Goal: Information Seeking & Learning: Learn about a topic

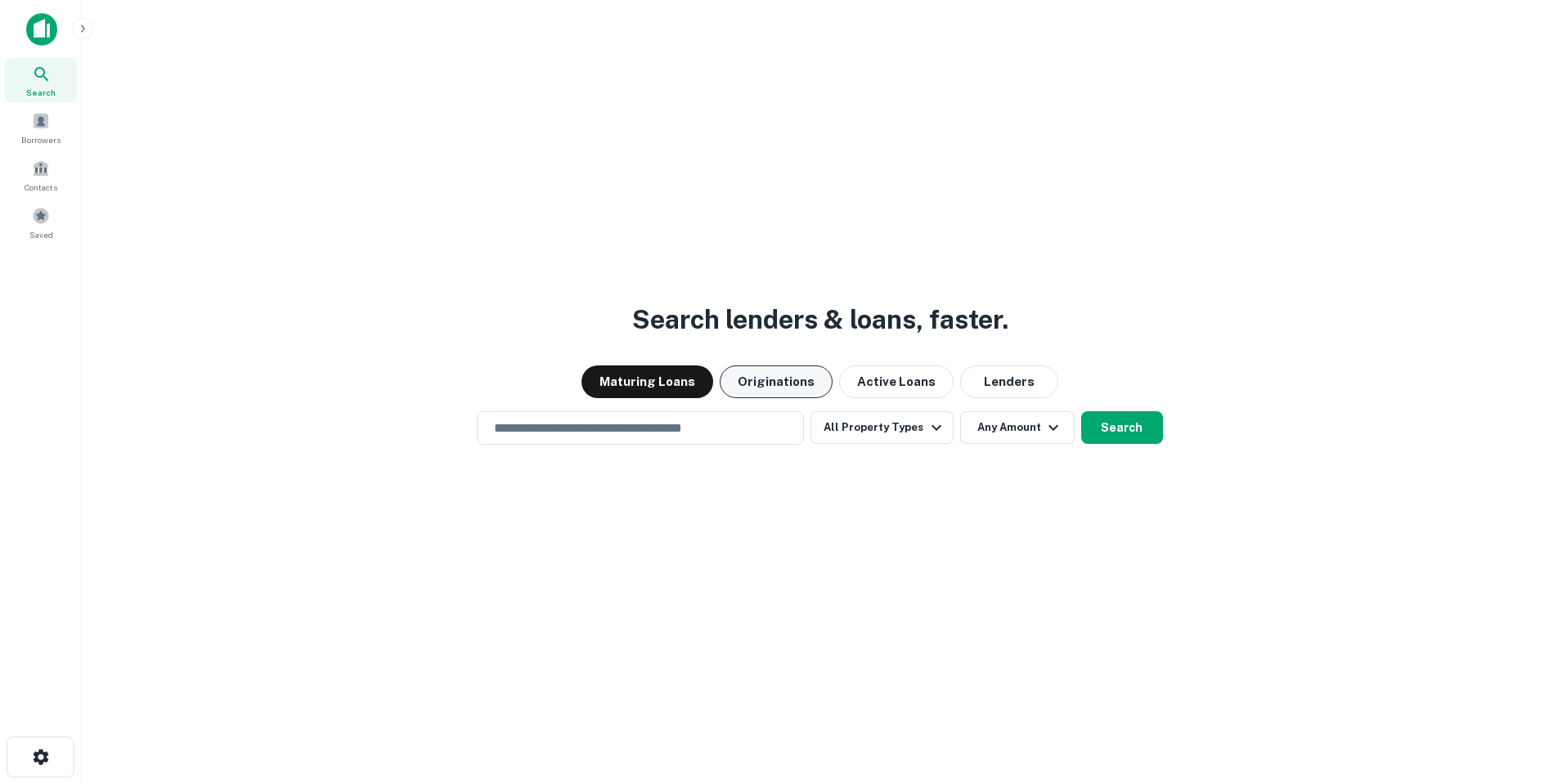
click at [759, 380] on button "Originations" at bounding box center [776, 381] width 113 height 33
click at [1006, 369] on button "Lenders" at bounding box center [1008, 381] width 98 height 33
click at [592, 445] on div "Search lenders & loans, faster. Maturing Loans Originations Active Loans Lender…" at bounding box center [819, 431] width 1450 height 784
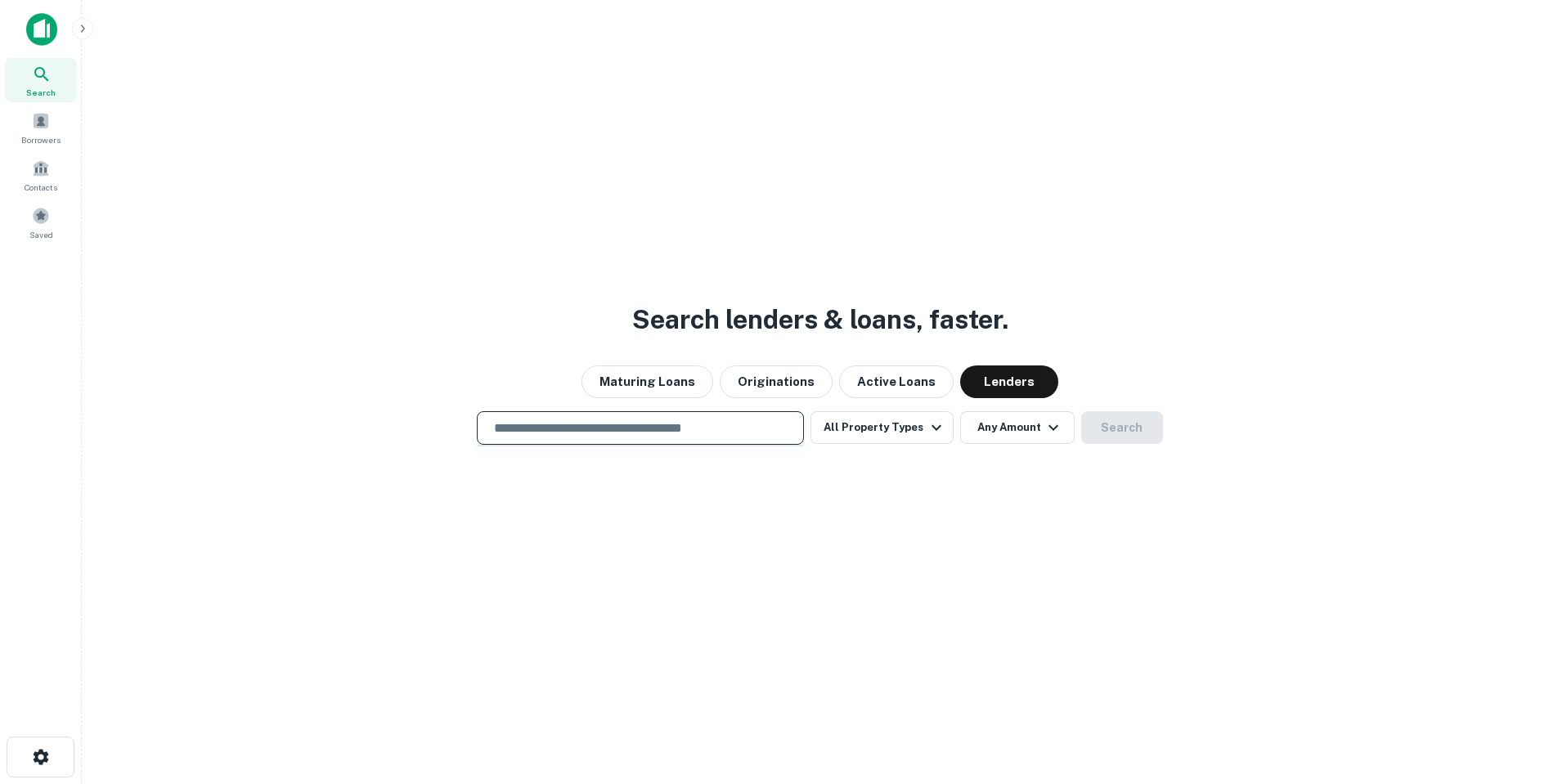
click at [628, 426] on input "text" at bounding box center [640, 428] width 313 height 19
type input "**********"
click at [1137, 424] on button "Search" at bounding box center [1122, 427] width 82 height 33
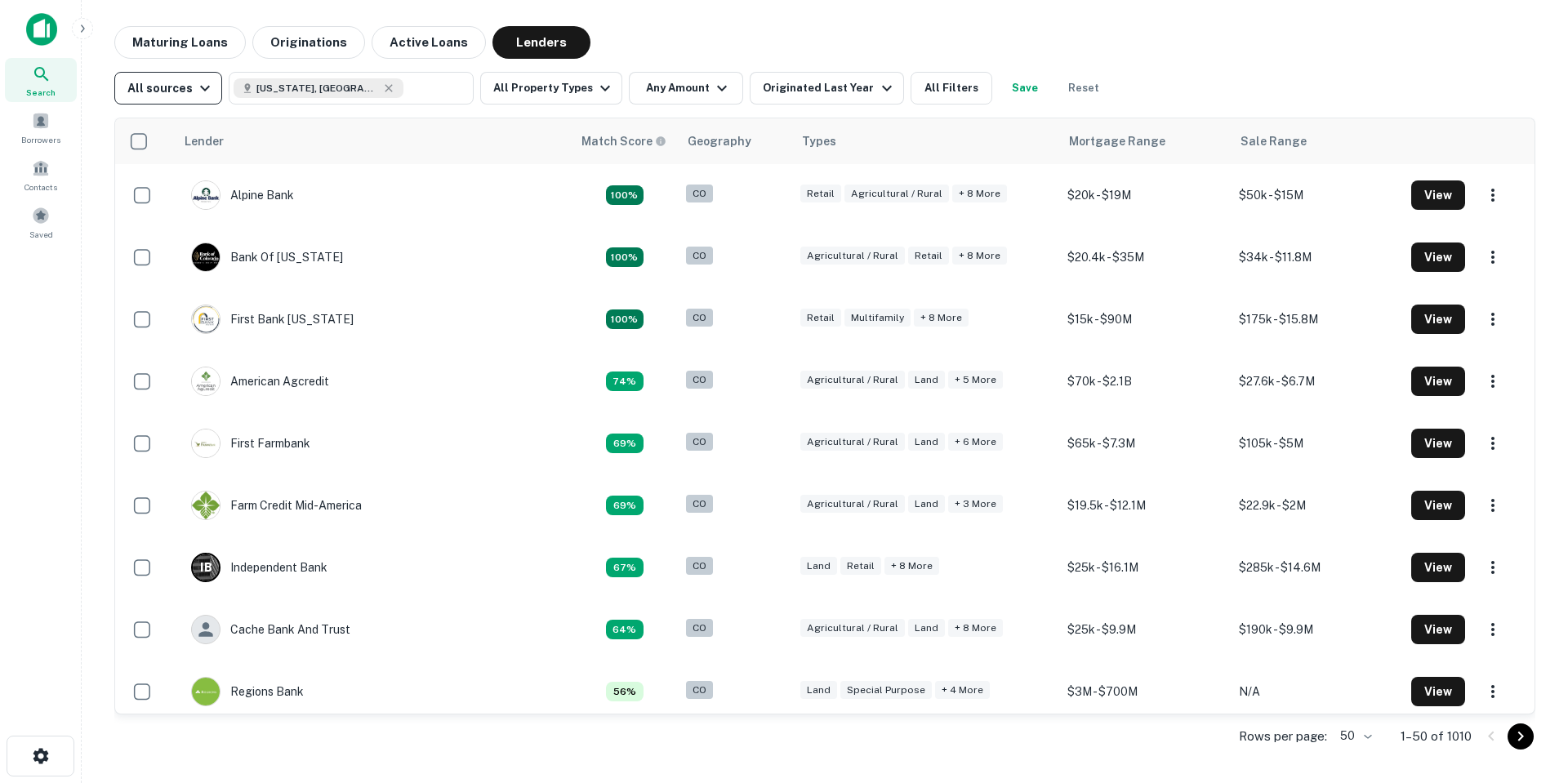
click at [197, 79] on icon "button" at bounding box center [204, 87] width 20 height 20
click at [540, 92] on div at bounding box center [784, 391] width 1568 height 783
click at [569, 88] on button "All Property Types" at bounding box center [551, 87] width 142 height 33
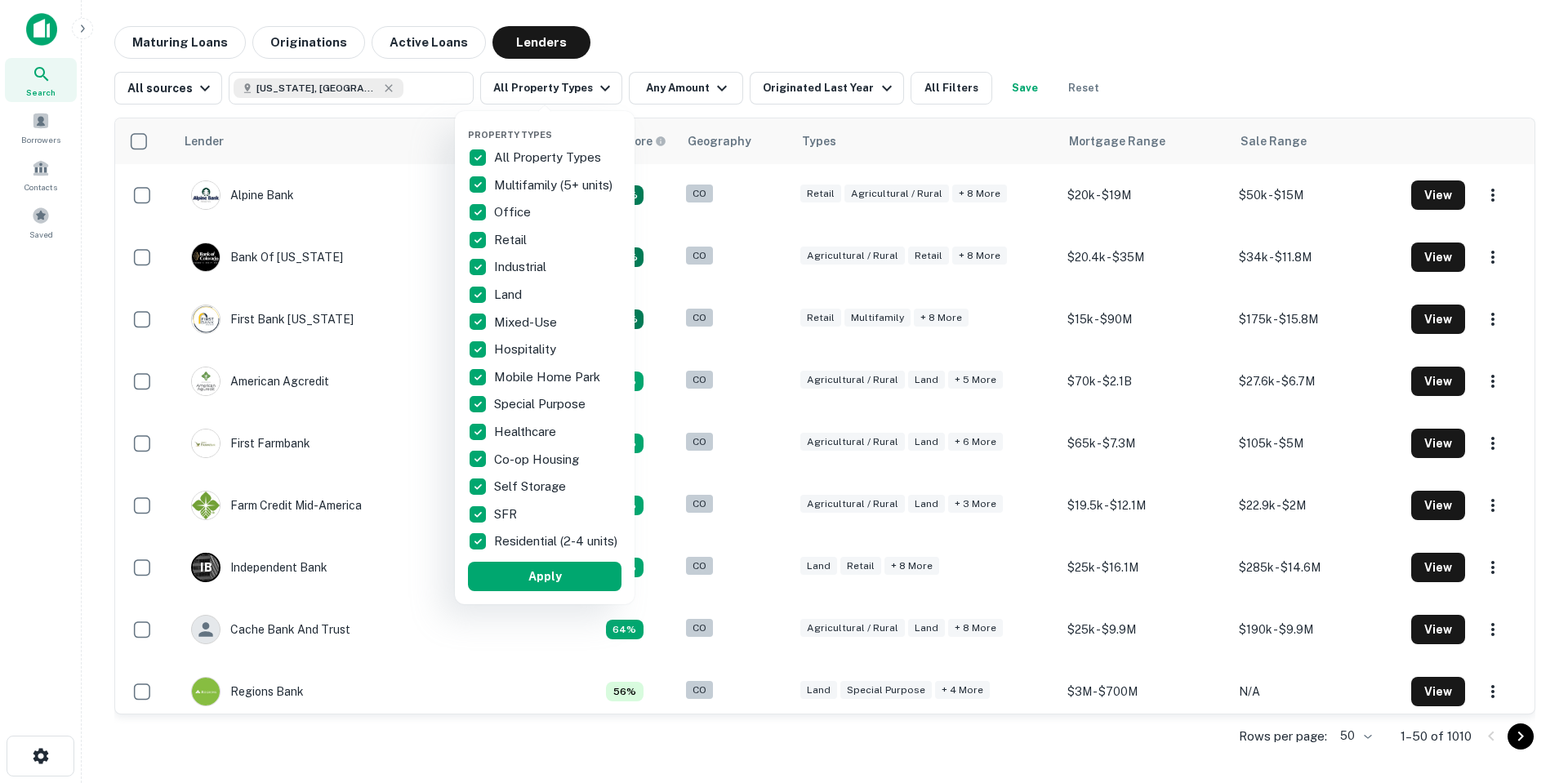
click at [678, 93] on div at bounding box center [784, 391] width 1568 height 783
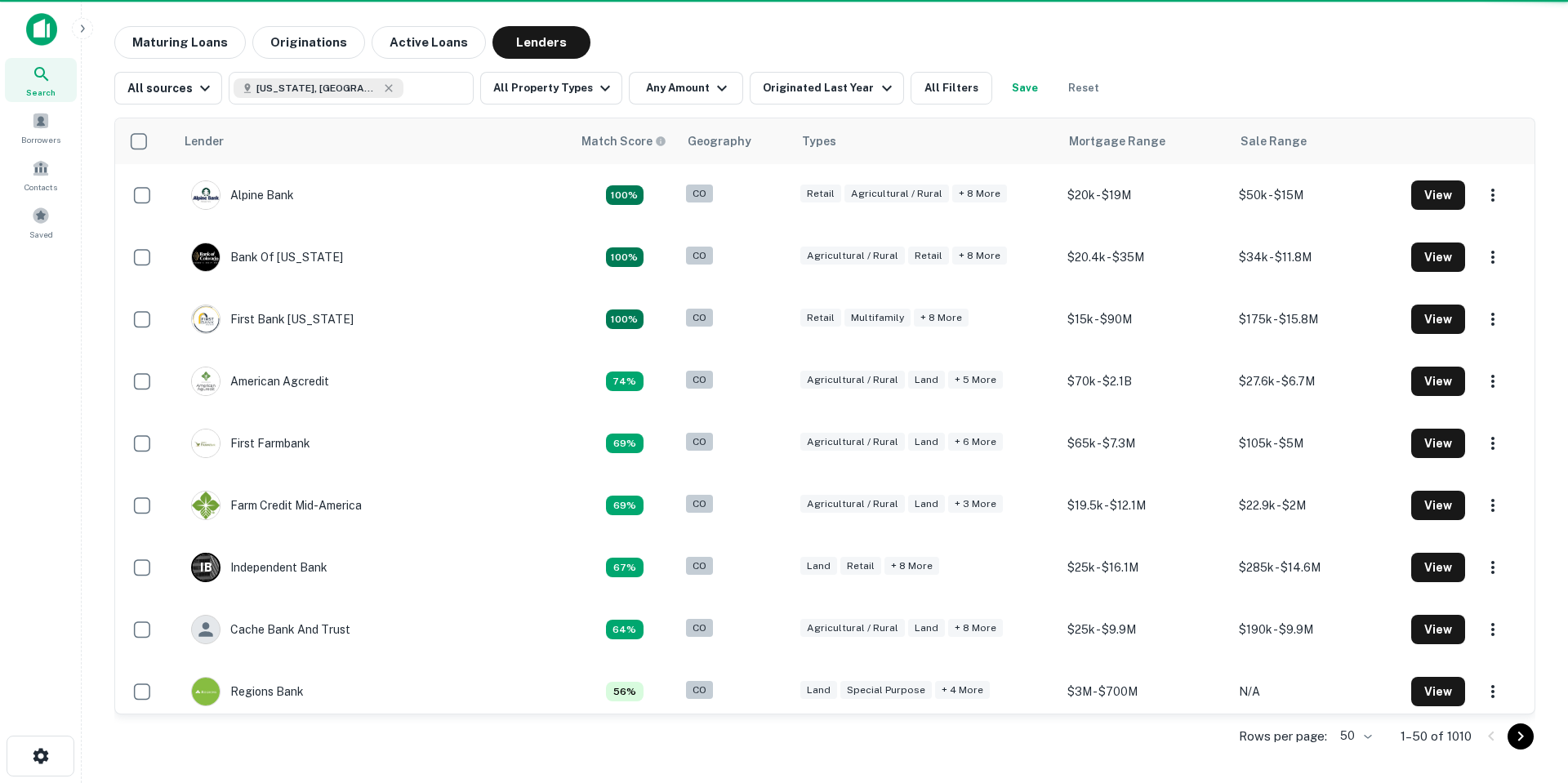
click at [816, 88] on div "Property Types All Property Types Multifamily (5+ units) Office Retail Industri…" at bounding box center [784, 391] width 1568 height 783
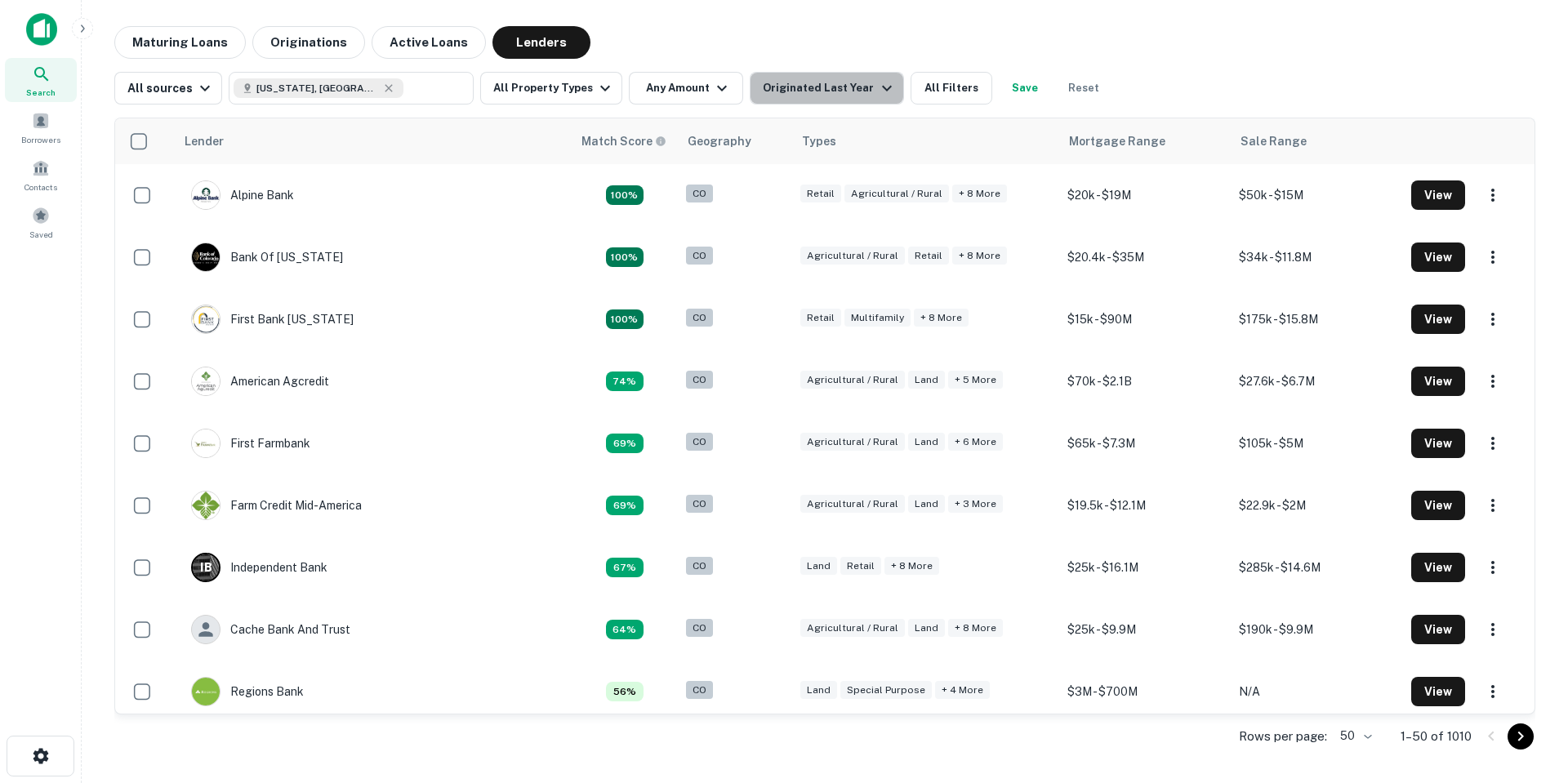
click at [816, 88] on div "Originated Last Year" at bounding box center [829, 87] width 133 height 20
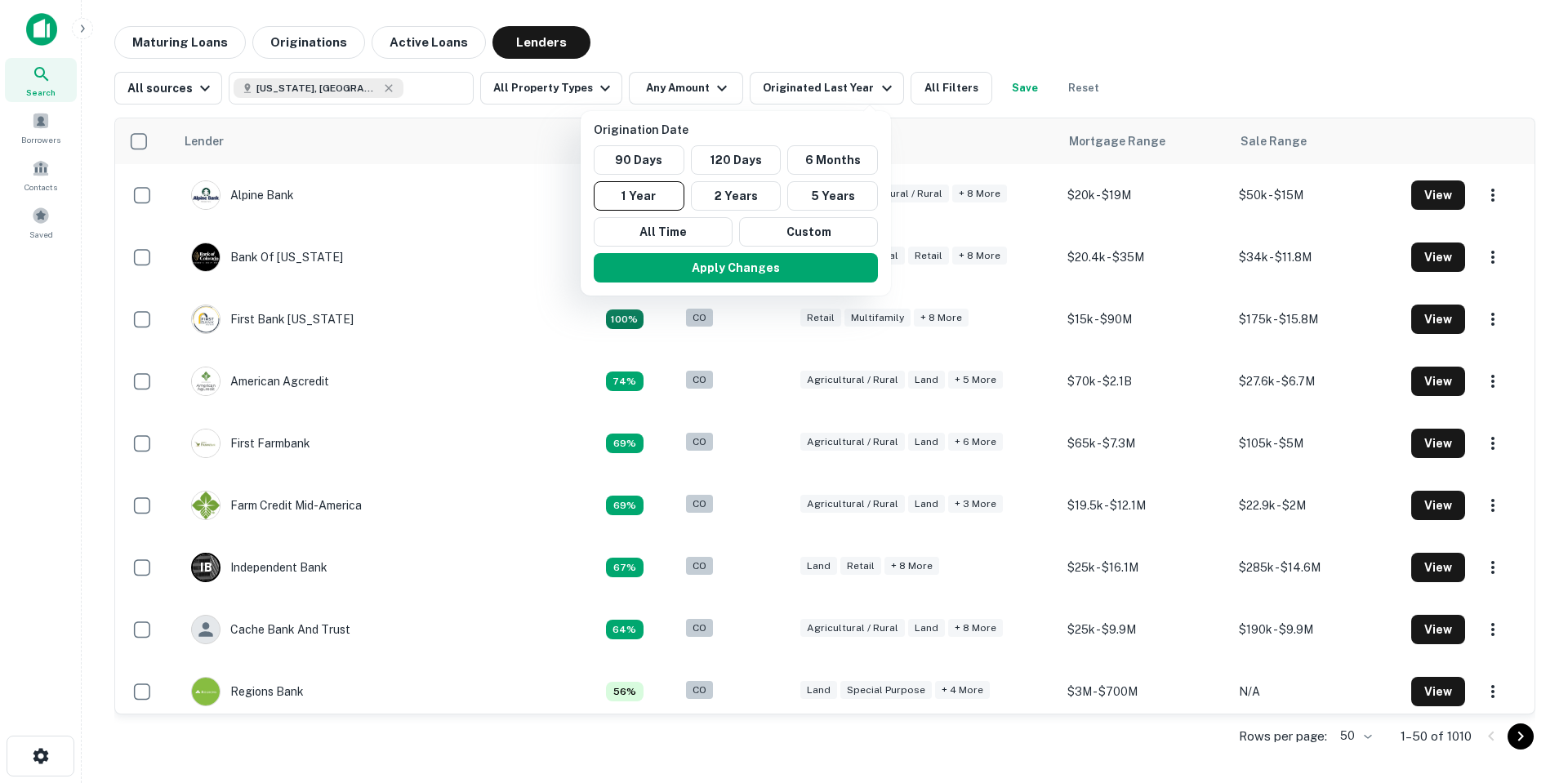
click at [687, 85] on div at bounding box center [784, 391] width 1568 height 783
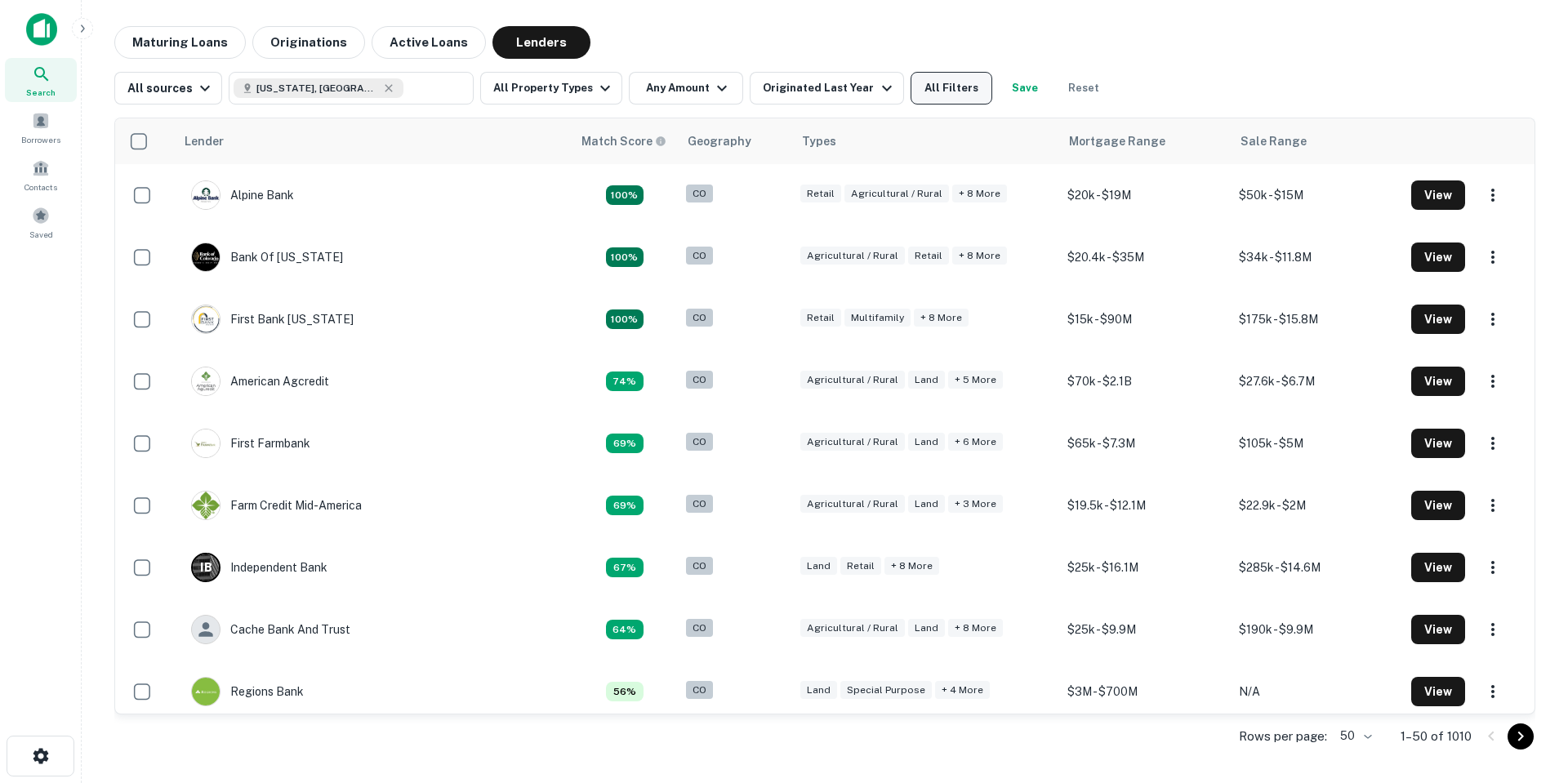
click at [928, 85] on button "All Filters" at bounding box center [951, 87] width 82 height 33
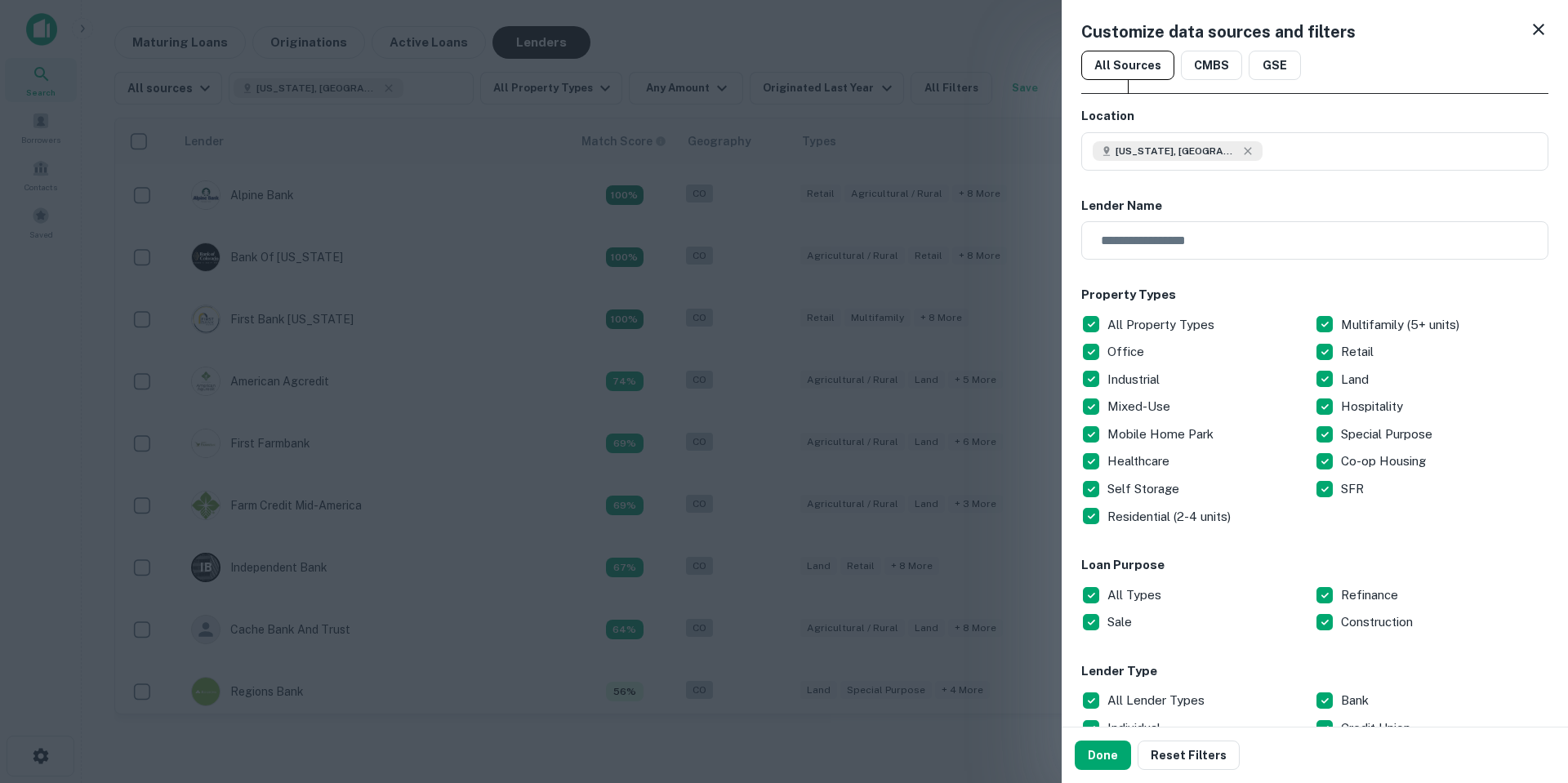
scroll to position [327, 0]
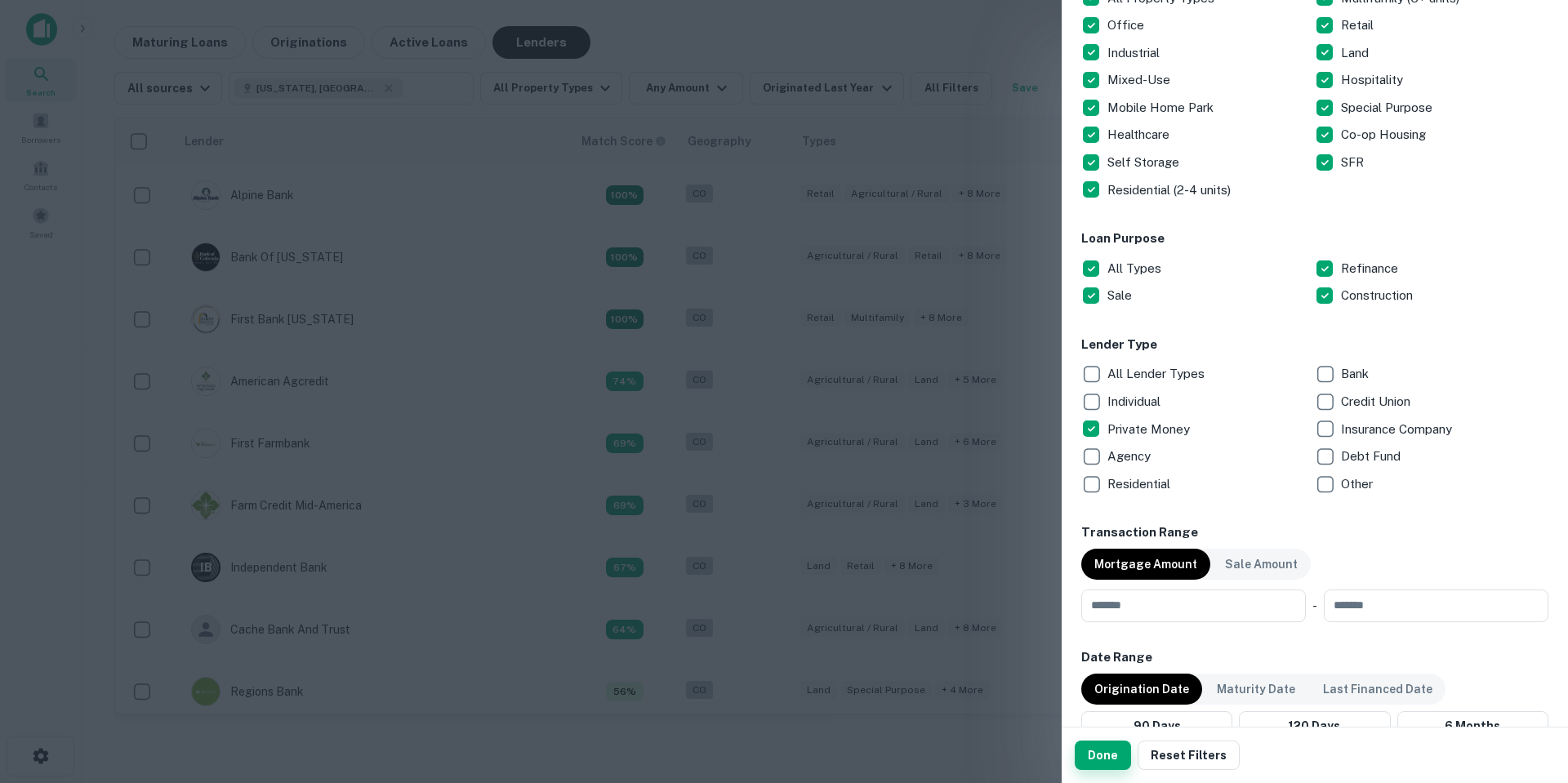
click at [1097, 758] on button "Done" at bounding box center [1103, 755] width 57 height 30
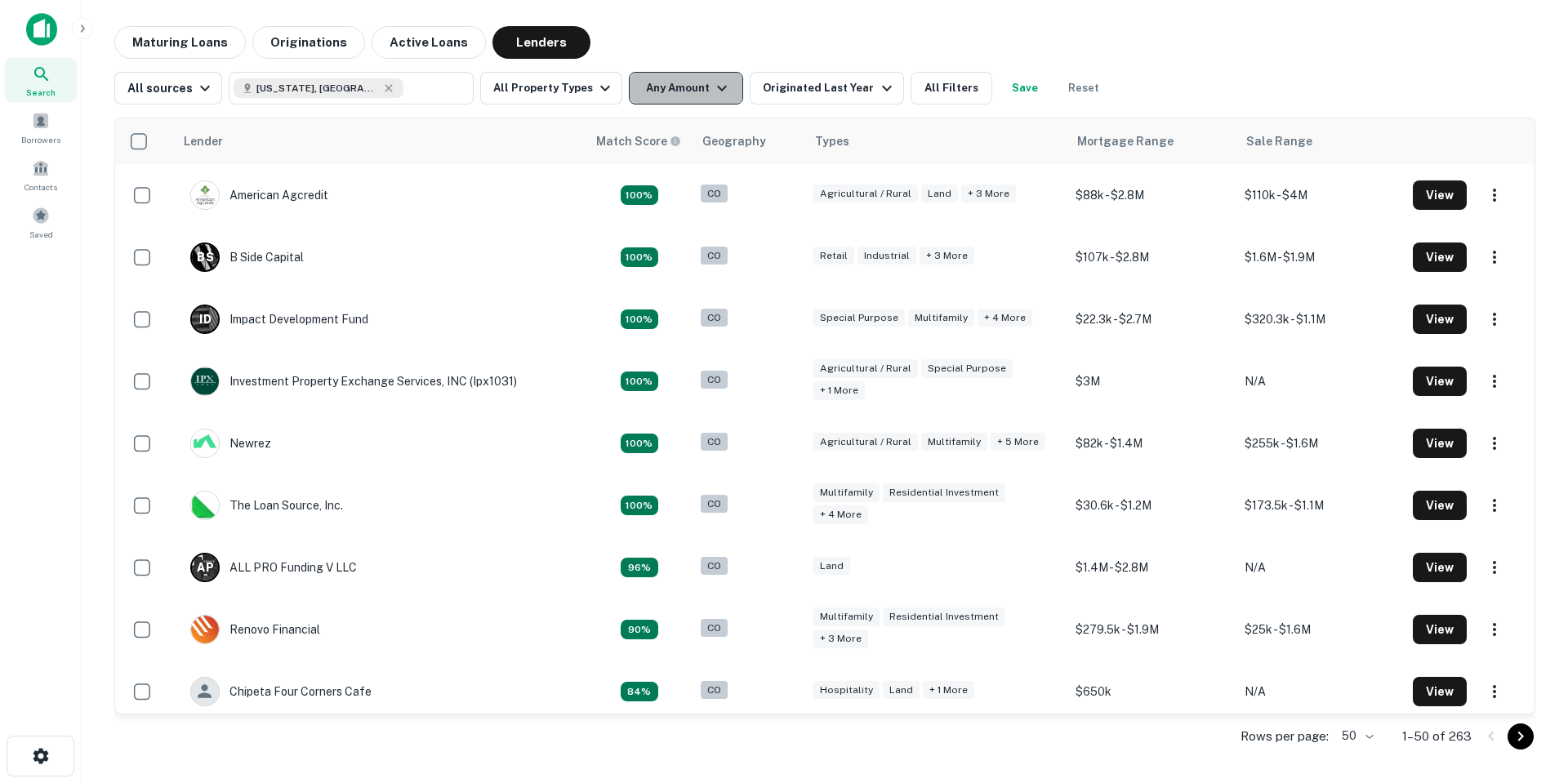
click at [673, 92] on button "Any Amount" at bounding box center [686, 87] width 114 height 33
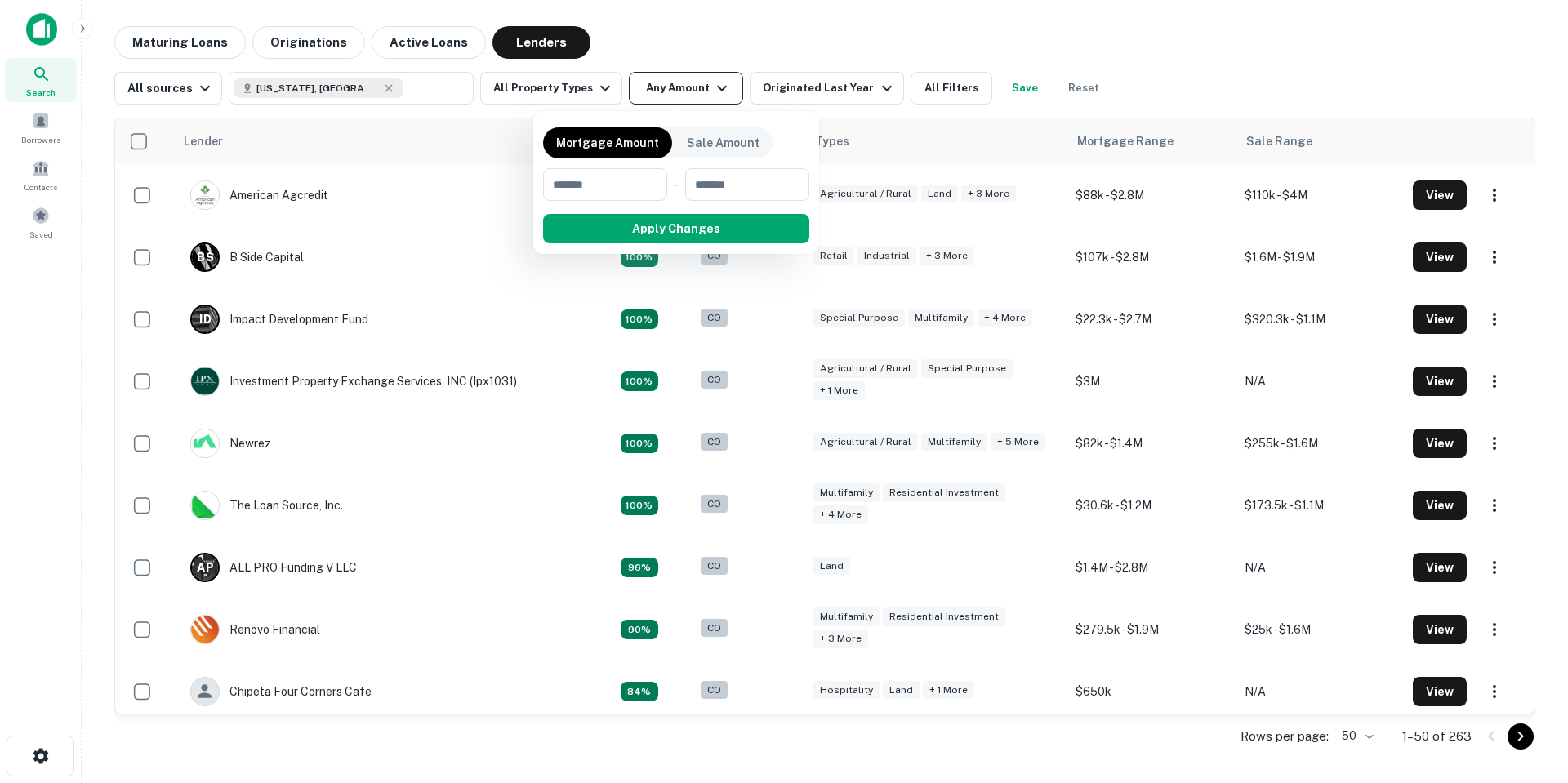
click at [673, 92] on div at bounding box center [784, 391] width 1568 height 783
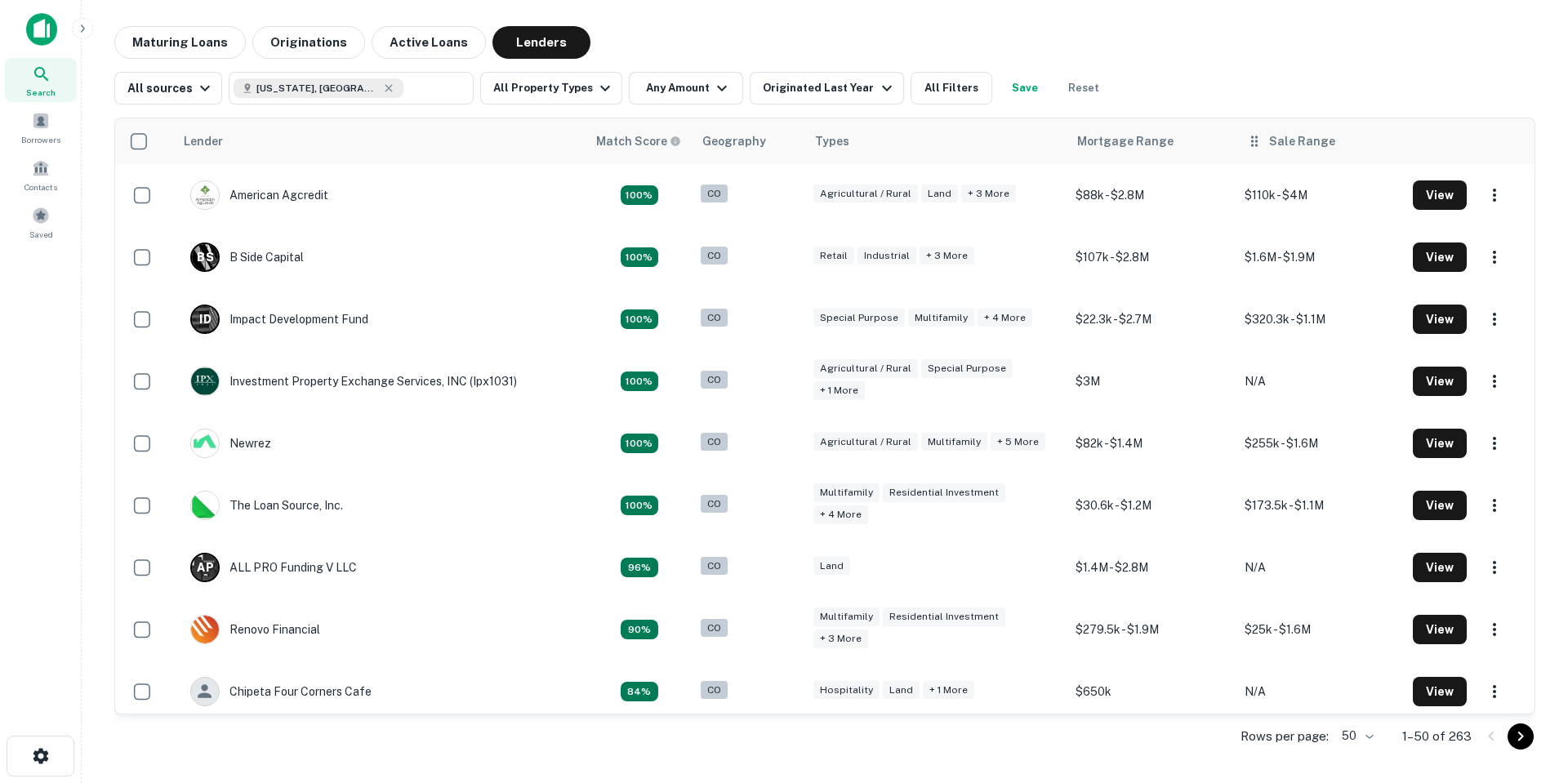
click at [1295, 145] on div "Sale Range" at bounding box center [1301, 141] width 66 height 20
click at [1109, 147] on div "Mortgage Range" at bounding box center [1148, 141] width 97 height 20
click at [181, 94] on div "All sources" at bounding box center [171, 87] width 87 height 20
drag, startPoint x: 181, startPoint y: 94, endPoint x: 273, endPoint y: 97, distance: 92.0
click at [181, 94] on div at bounding box center [784, 391] width 1568 height 783
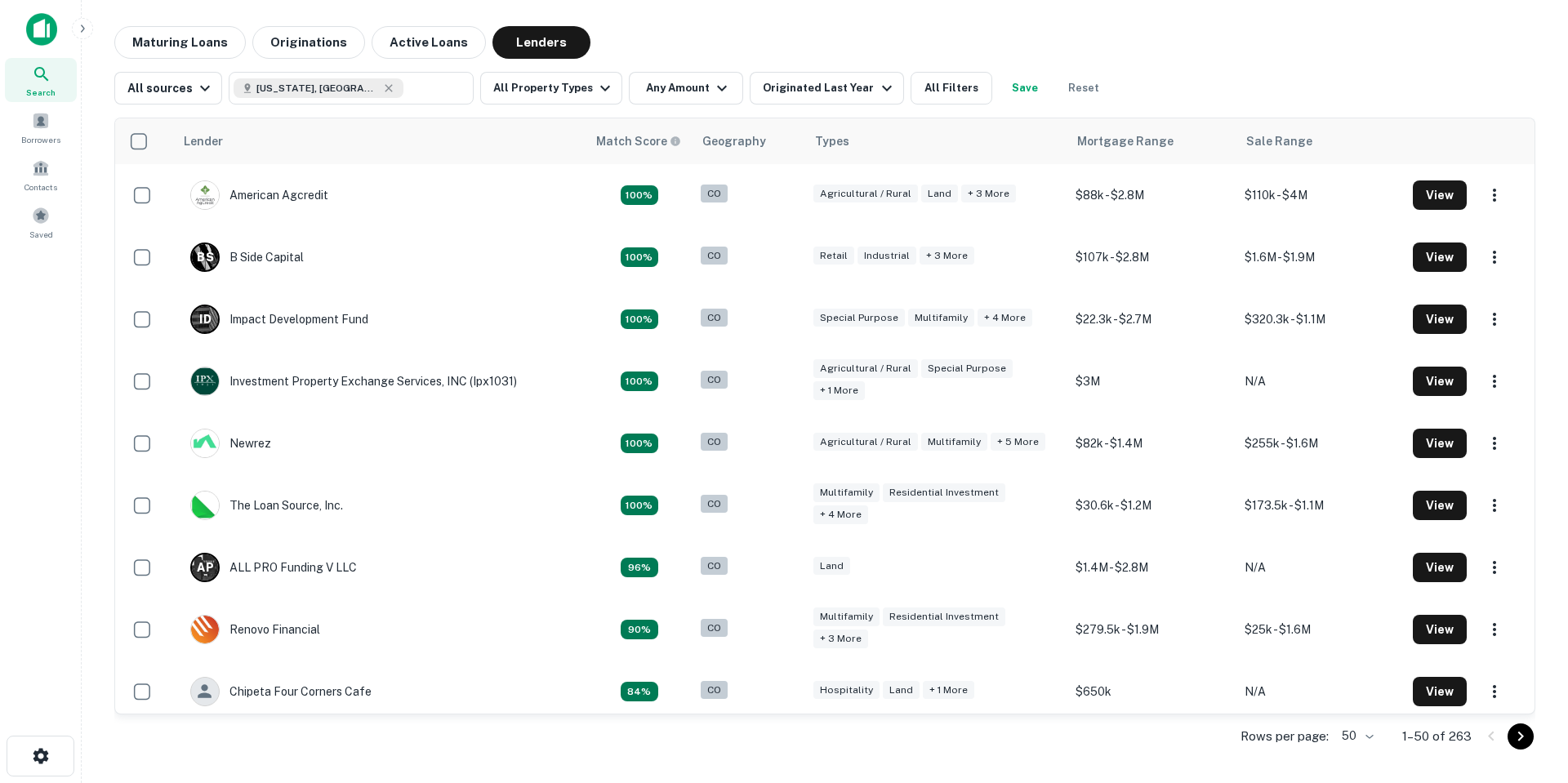
click at [510, 68] on div "All sources [US_STATE], [GEOGRAPHIC_DATA] ​ All Property Types Any Amount Origi…" at bounding box center [824, 81] width 1420 height 46
click at [676, 82] on button "Any Amount" at bounding box center [686, 87] width 114 height 33
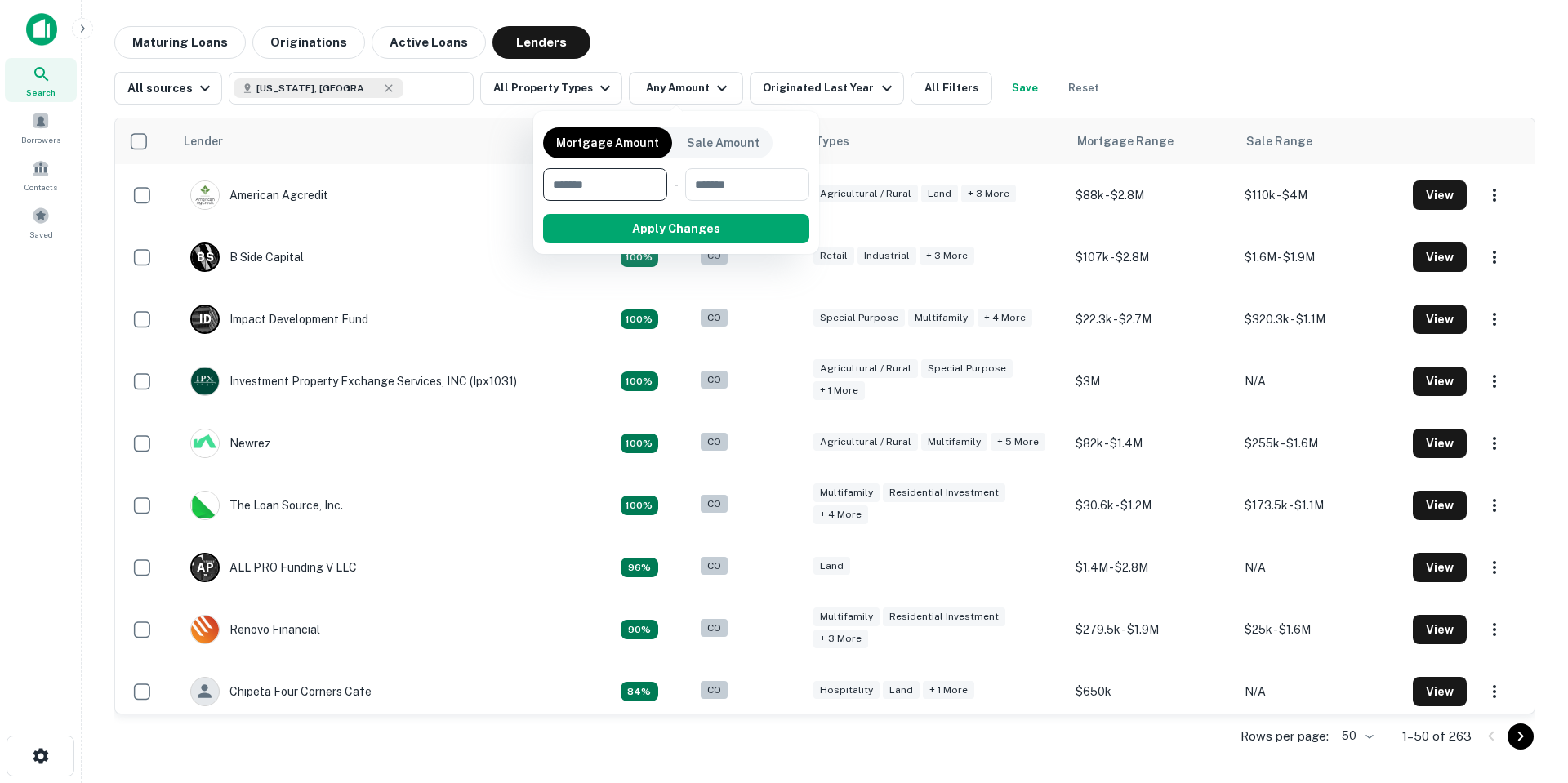
click at [822, 85] on div at bounding box center [784, 391] width 1568 height 783
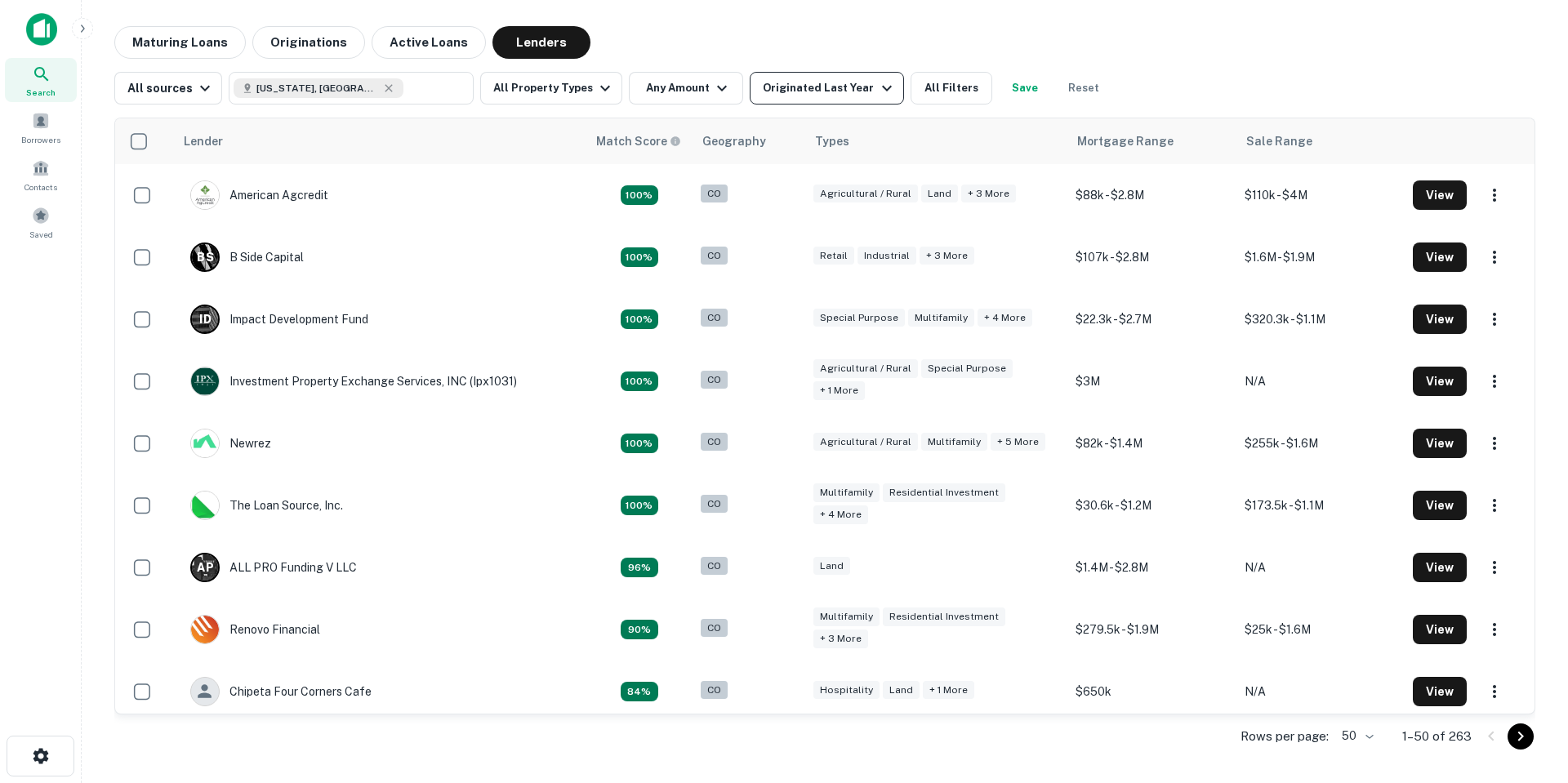
click at [854, 87] on div "Originated Last Year" at bounding box center [829, 87] width 133 height 20
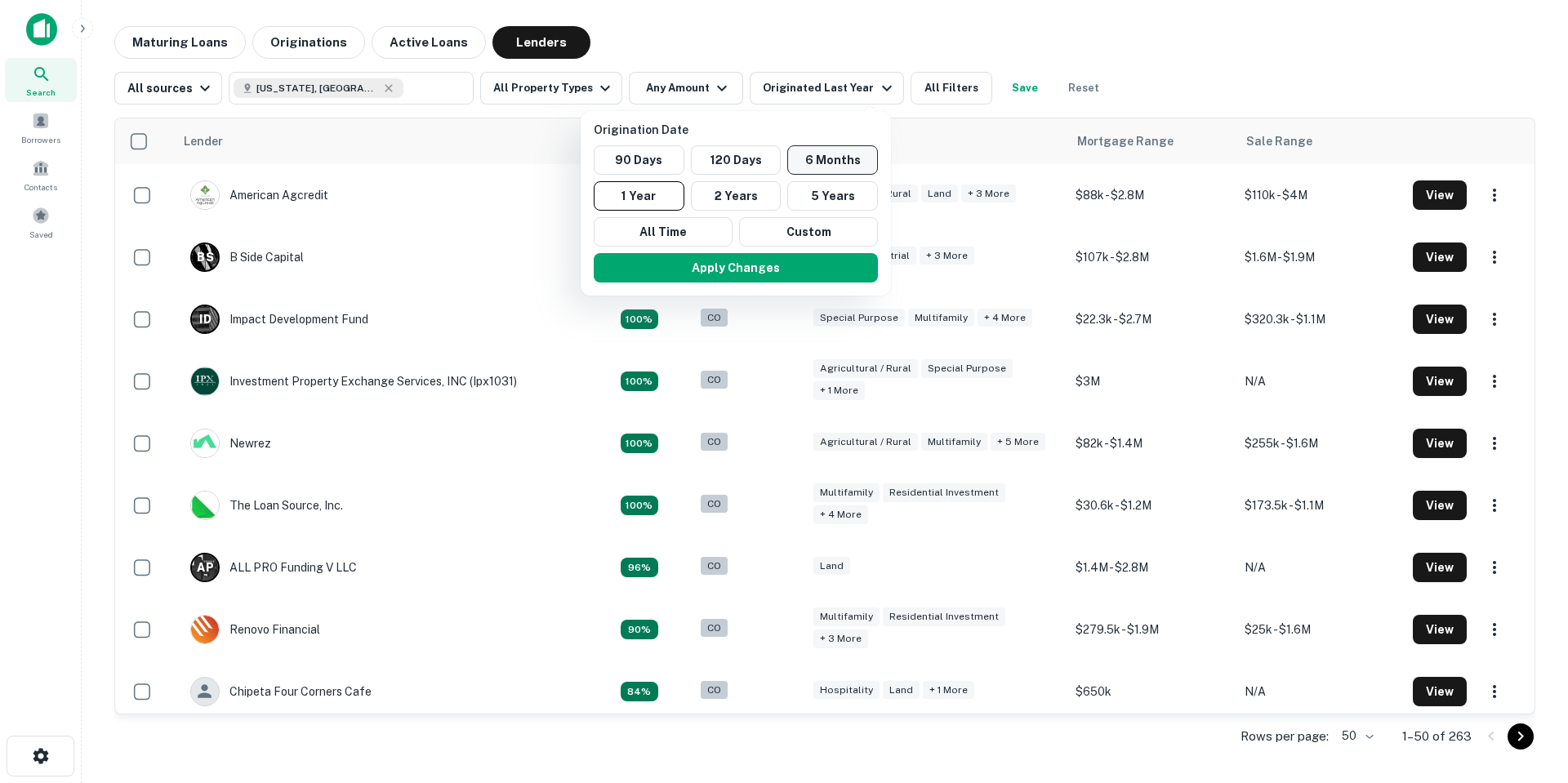
click at [835, 157] on button "6 Months" at bounding box center [832, 160] width 91 height 30
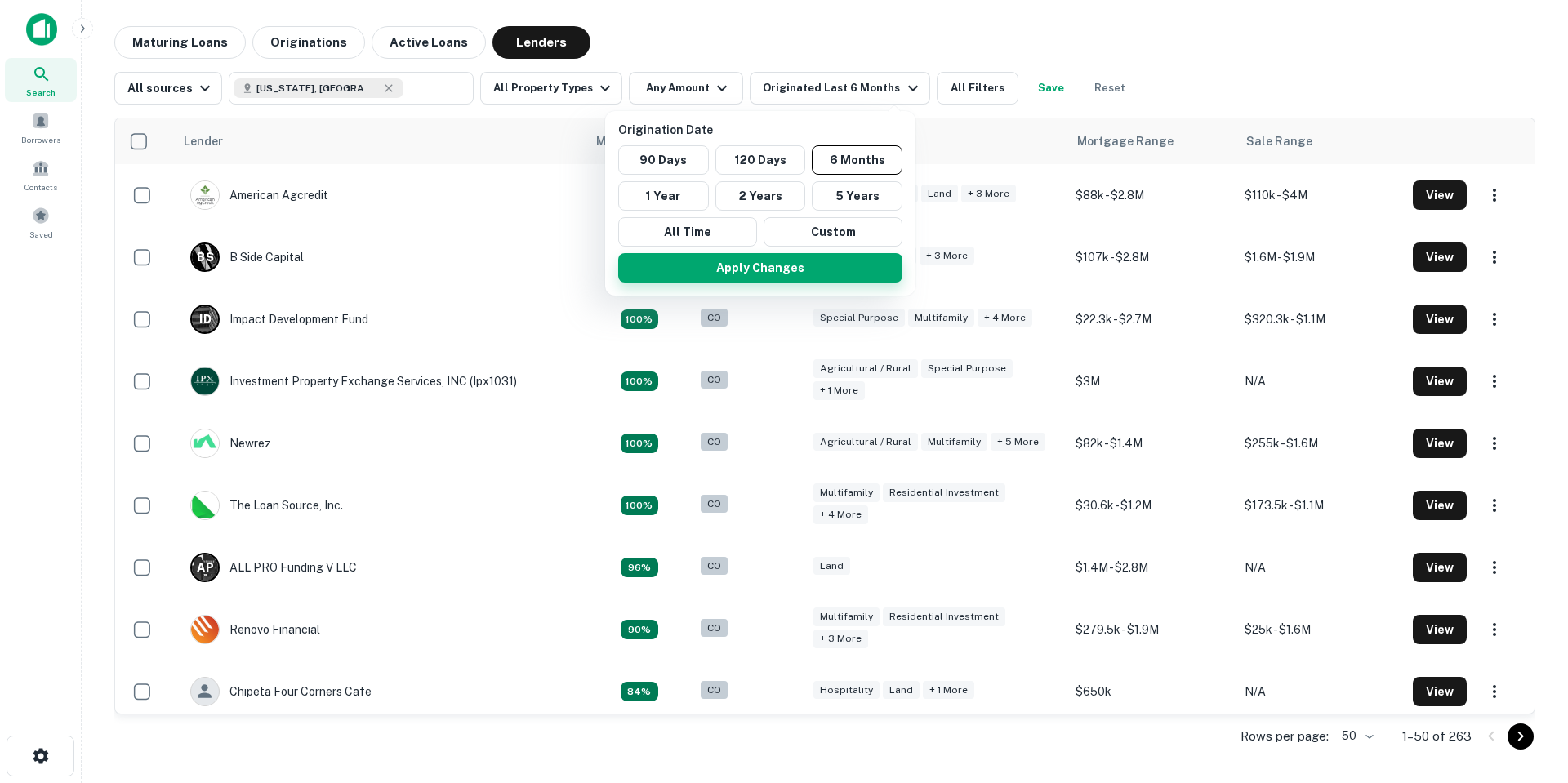
click at [815, 267] on button "Apply Changes" at bounding box center [760, 268] width 284 height 30
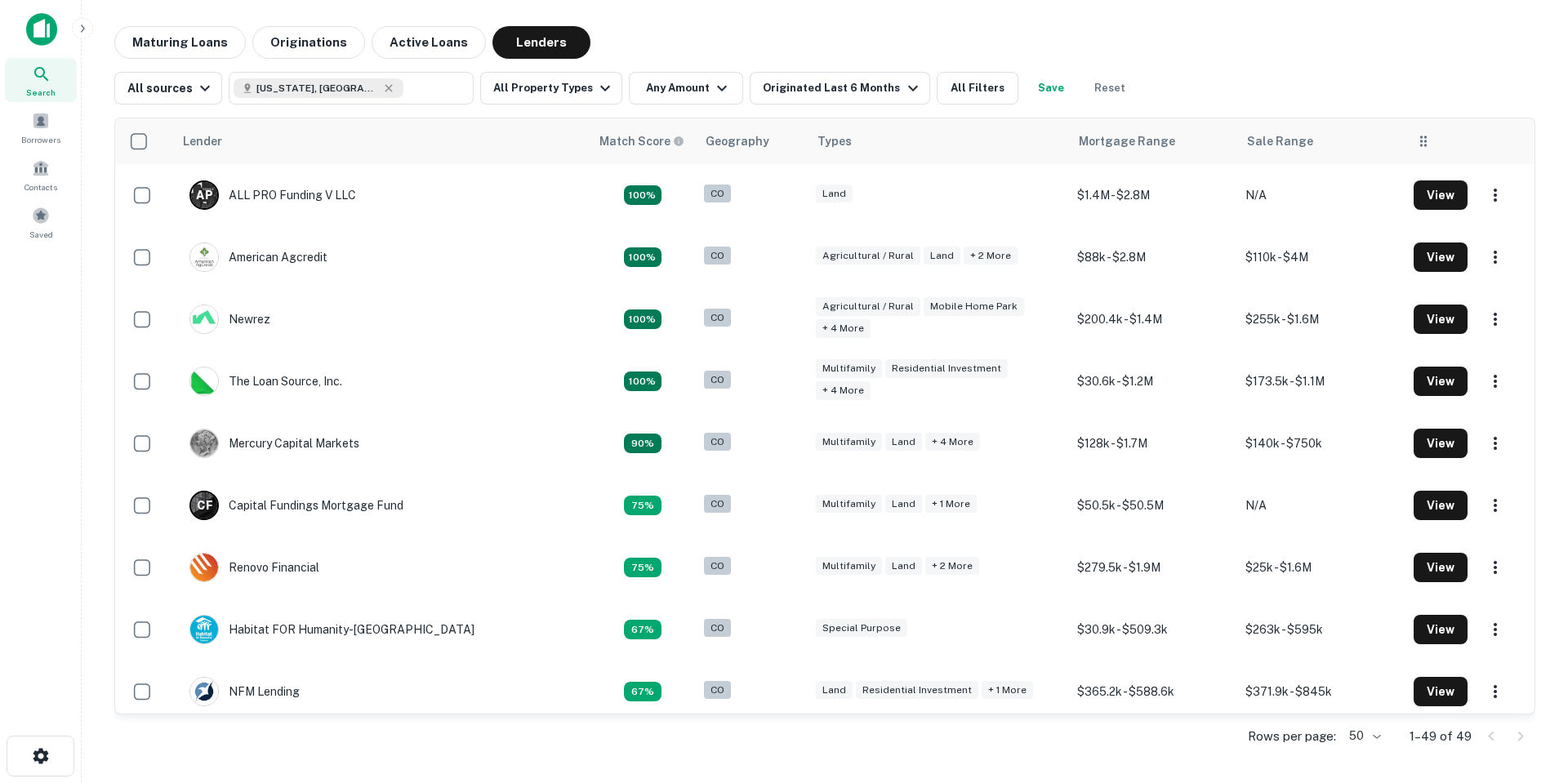
click at [1415, 142] on icon at bounding box center [1423, 141] width 17 height 20
click at [557, 99] on button "All Property Types" at bounding box center [551, 87] width 142 height 33
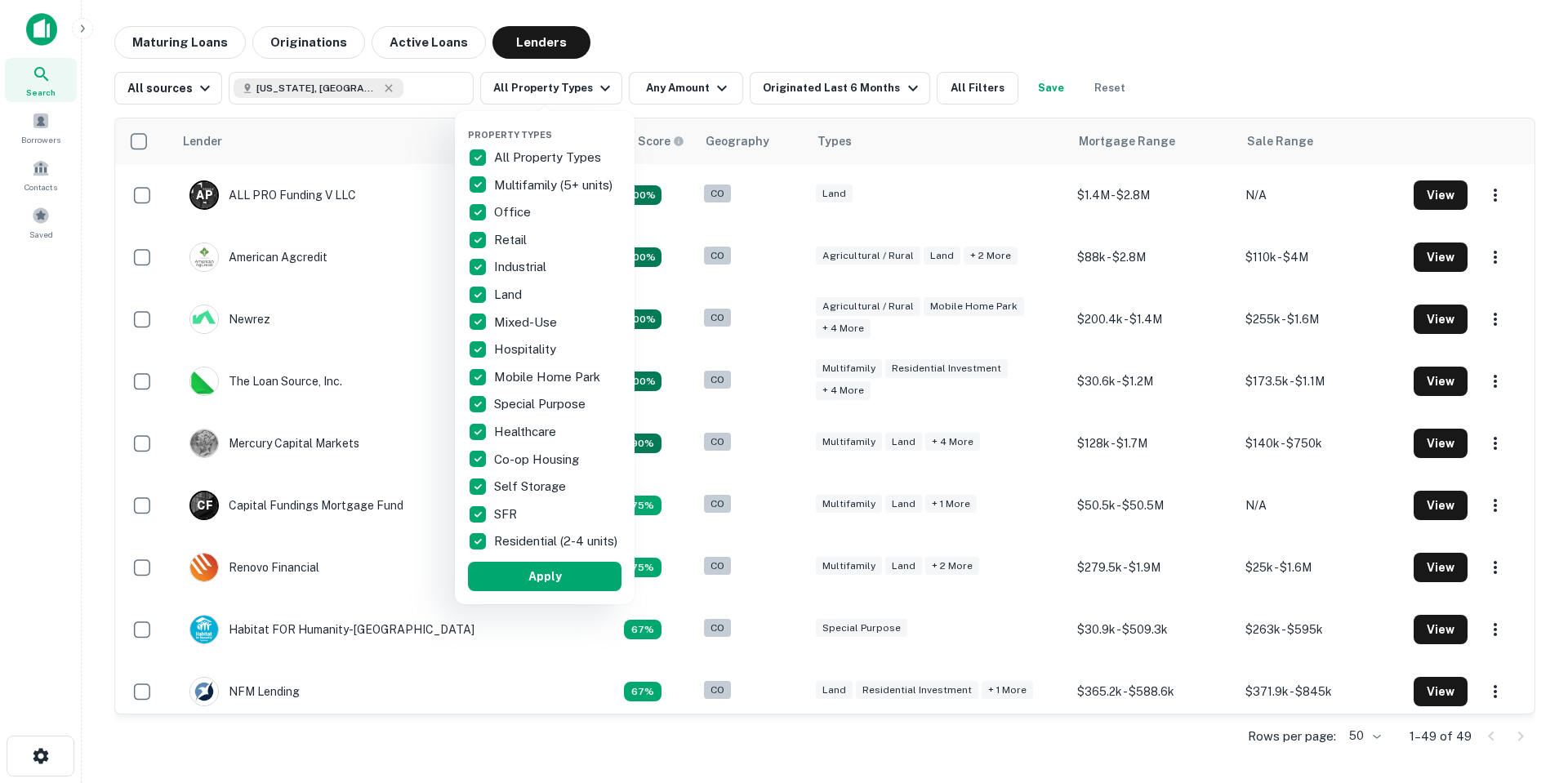
click at [661, 95] on div at bounding box center [784, 391] width 1568 height 783
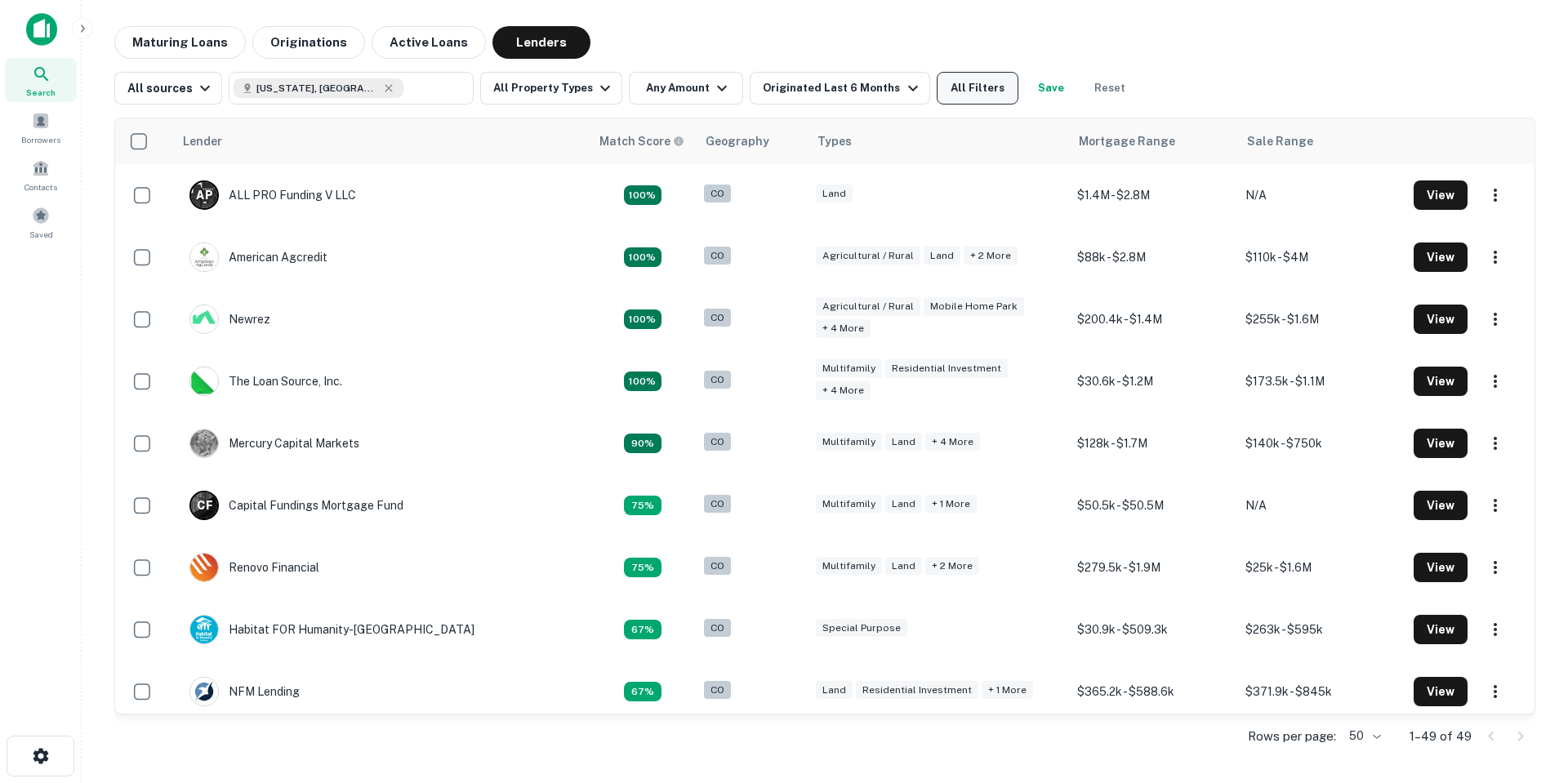
click at [986, 99] on button "All Filters" at bounding box center [977, 87] width 82 height 33
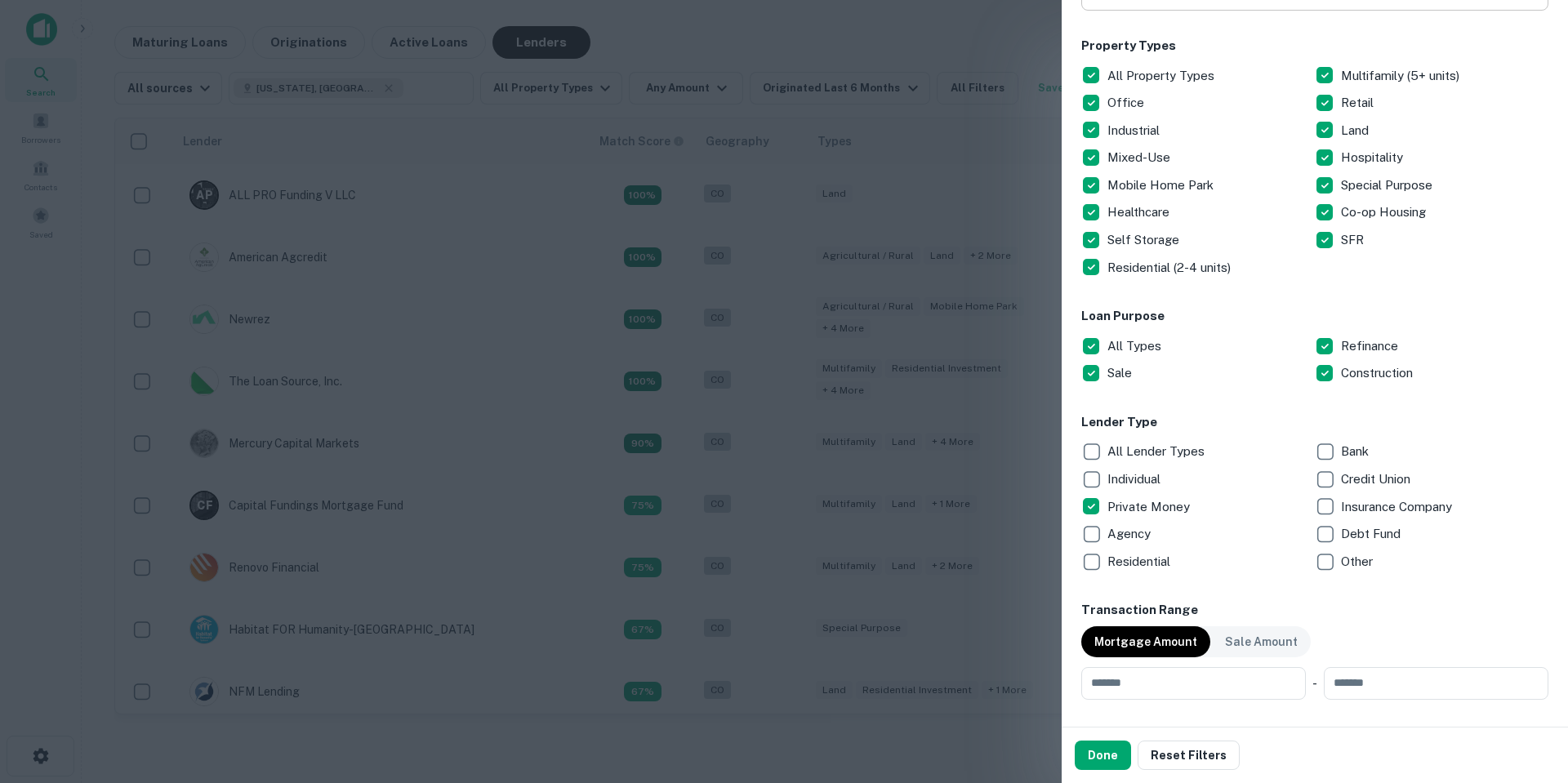
scroll to position [209, 0]
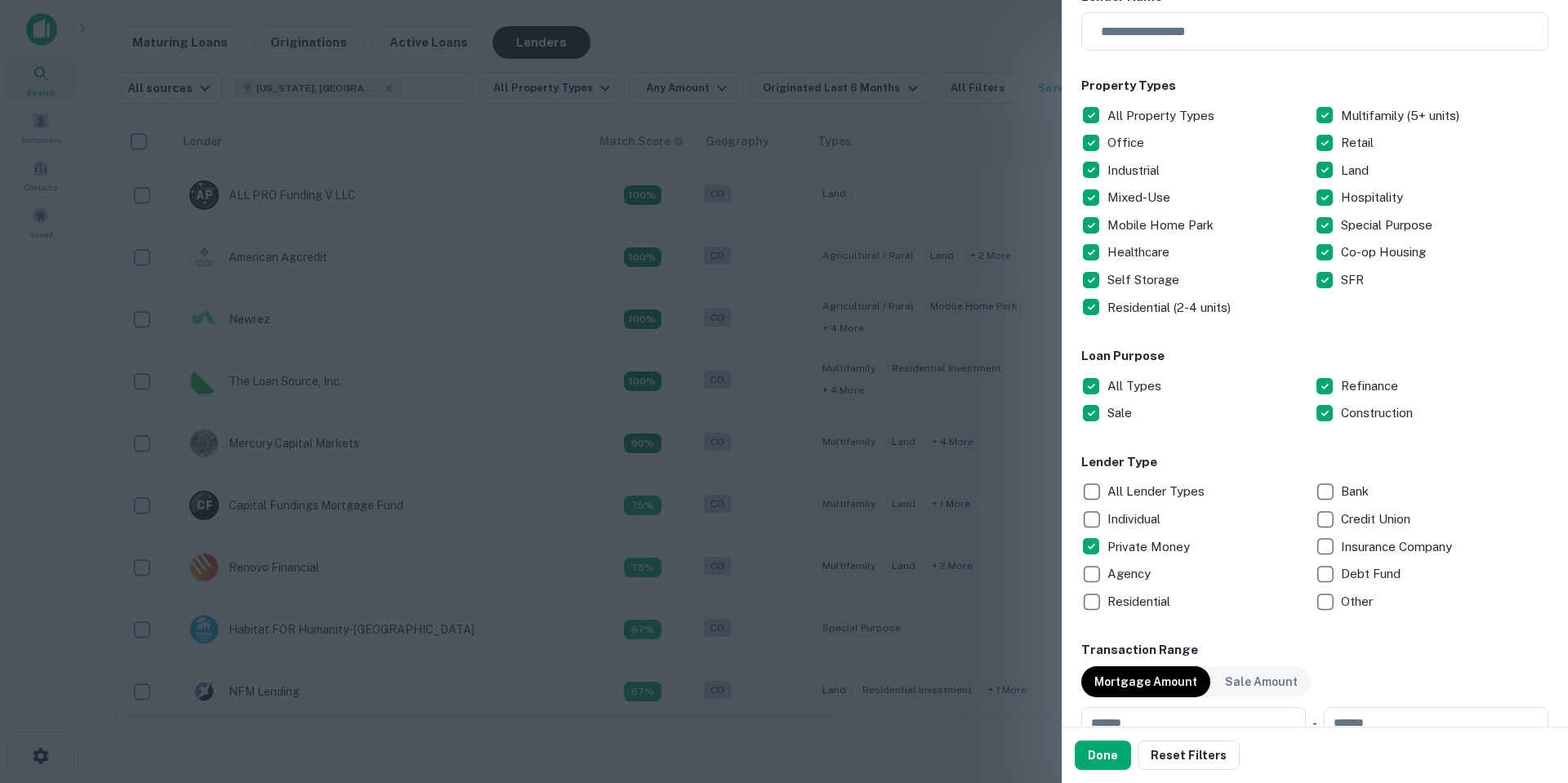
click at [955, 166] on div at bounding box center [784, 391] width 1568 height 783
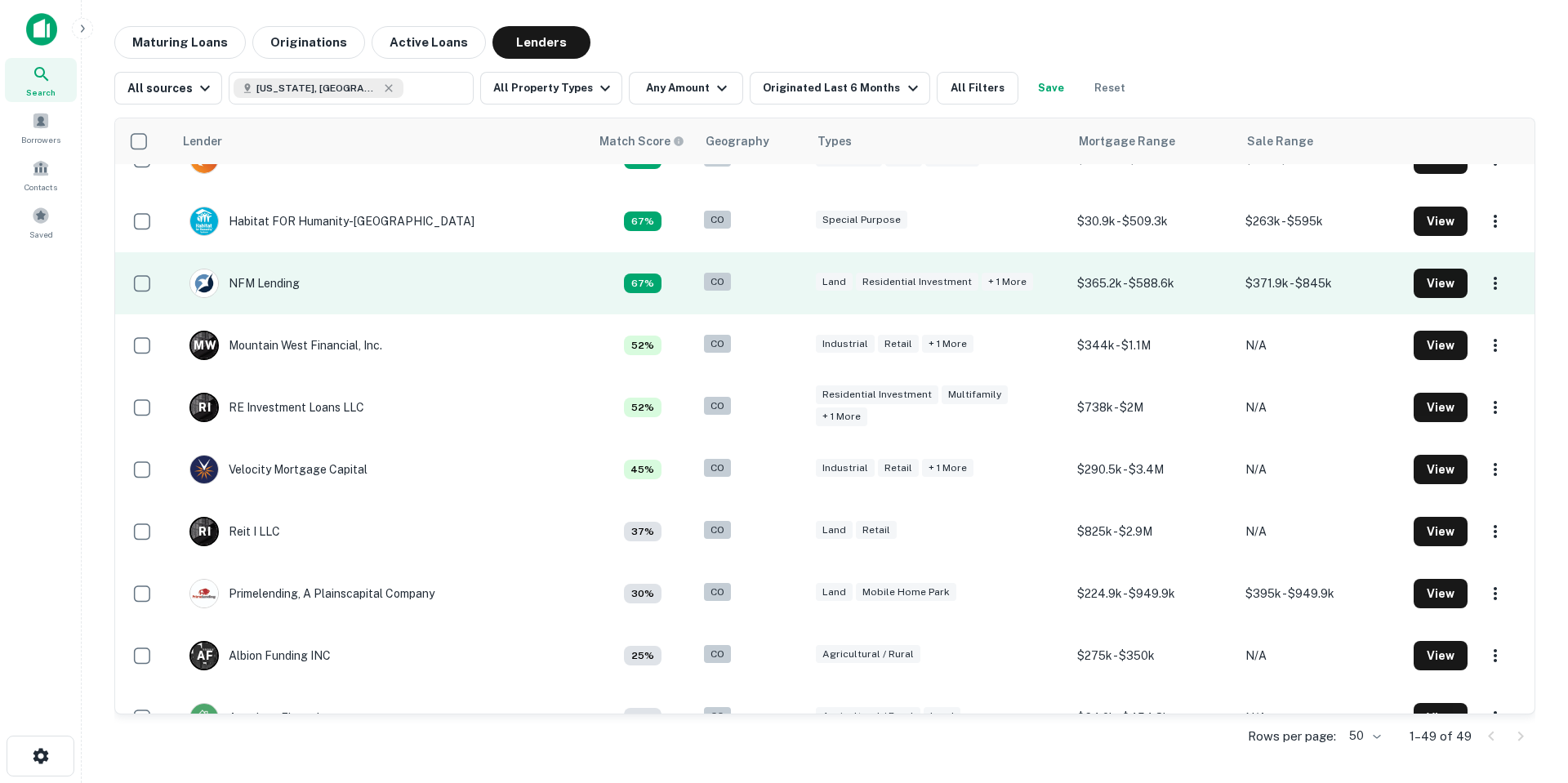
scroll to position [0, 0]
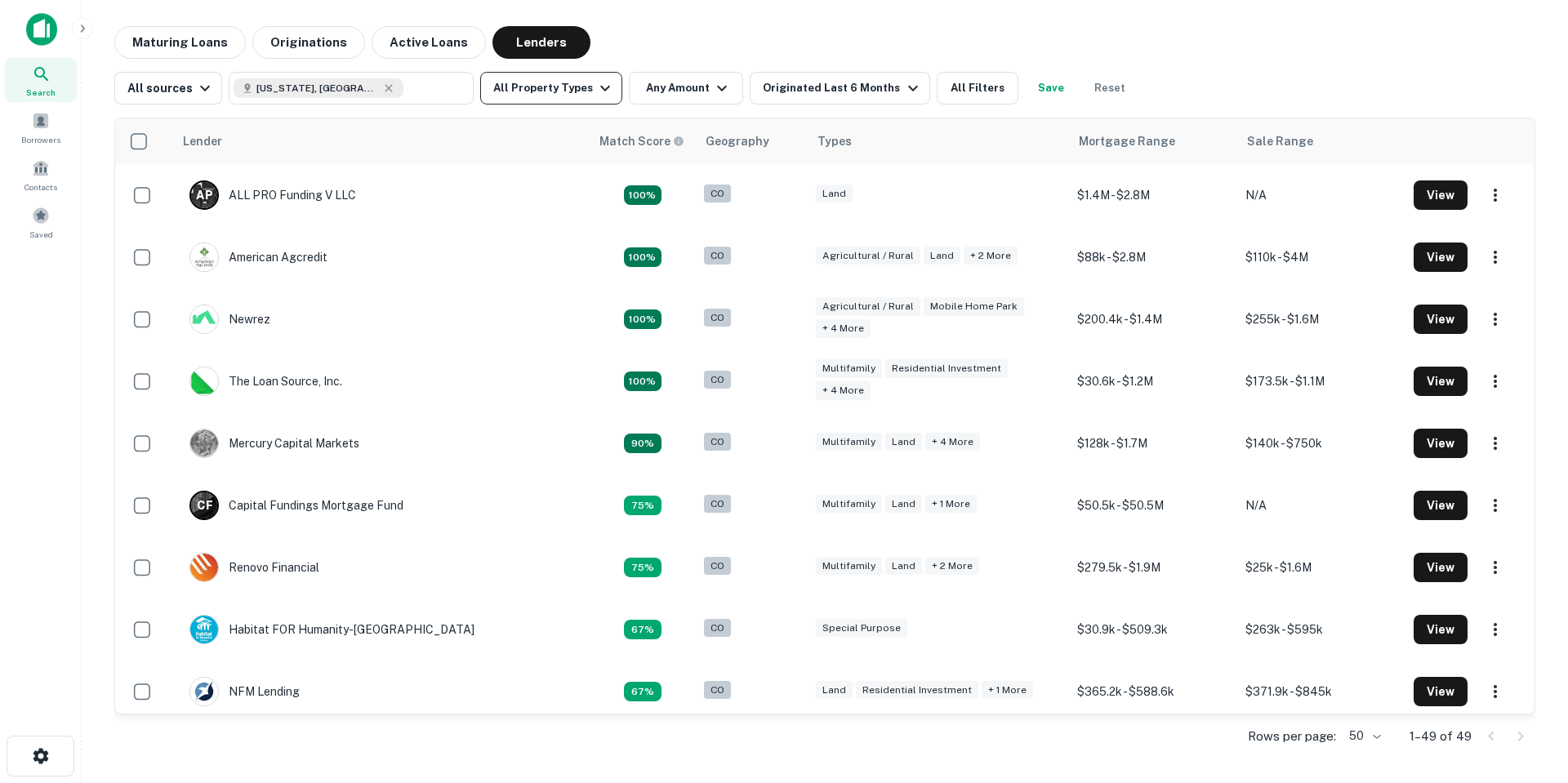
click at [568, 91] on button "All Property Types" at bounding box center [551, 87] width 142 height 33
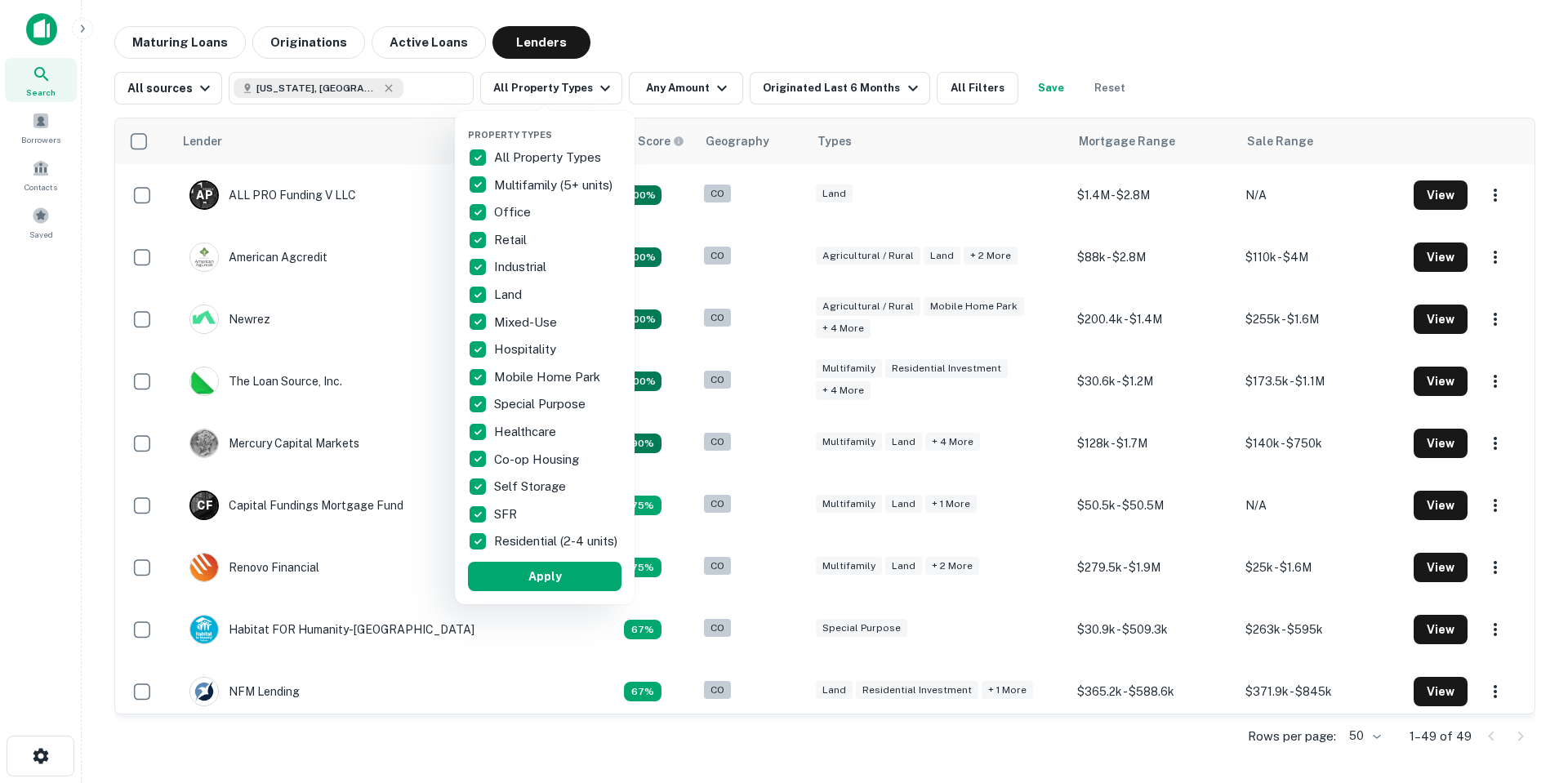
click at [577, 90] on div at bounding box center [784, 391] width 1568 height 783
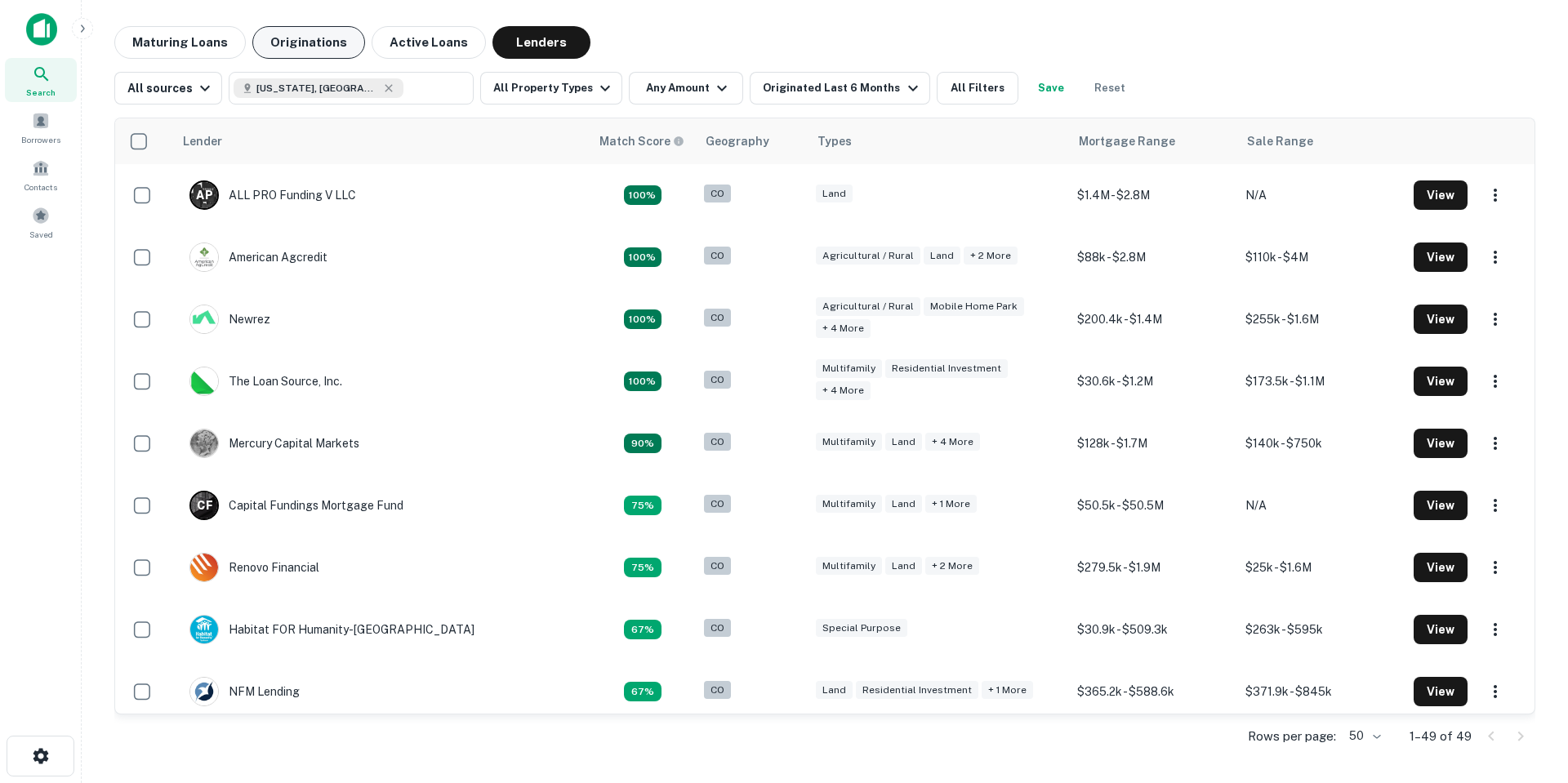
click at [319, 44] on button "Originations" at bounding box center [308, 42] width 112 height 33
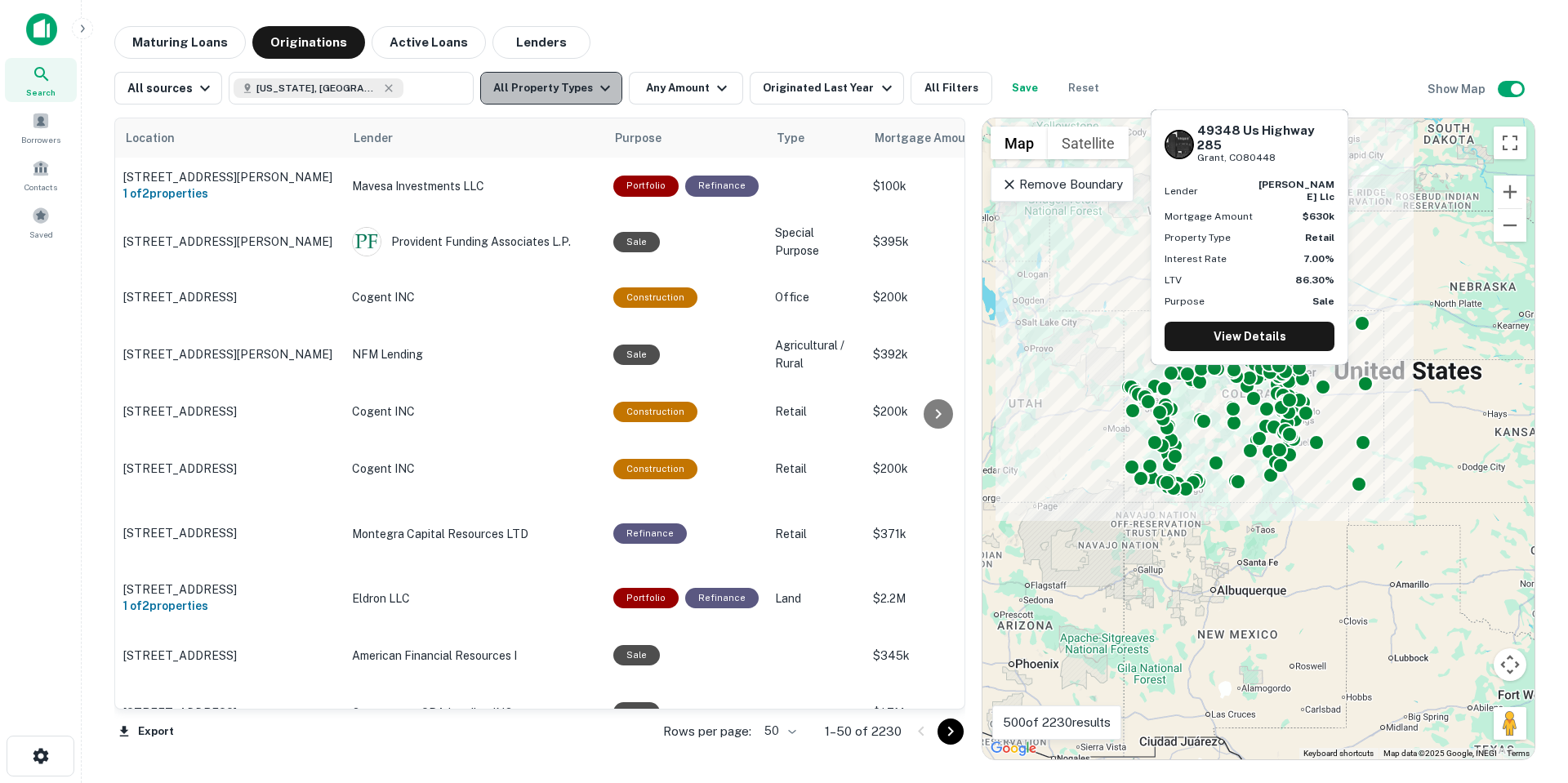
click at [556, 98] on button "All Property Types" at bounding box center [551, 87] width 142 height 33
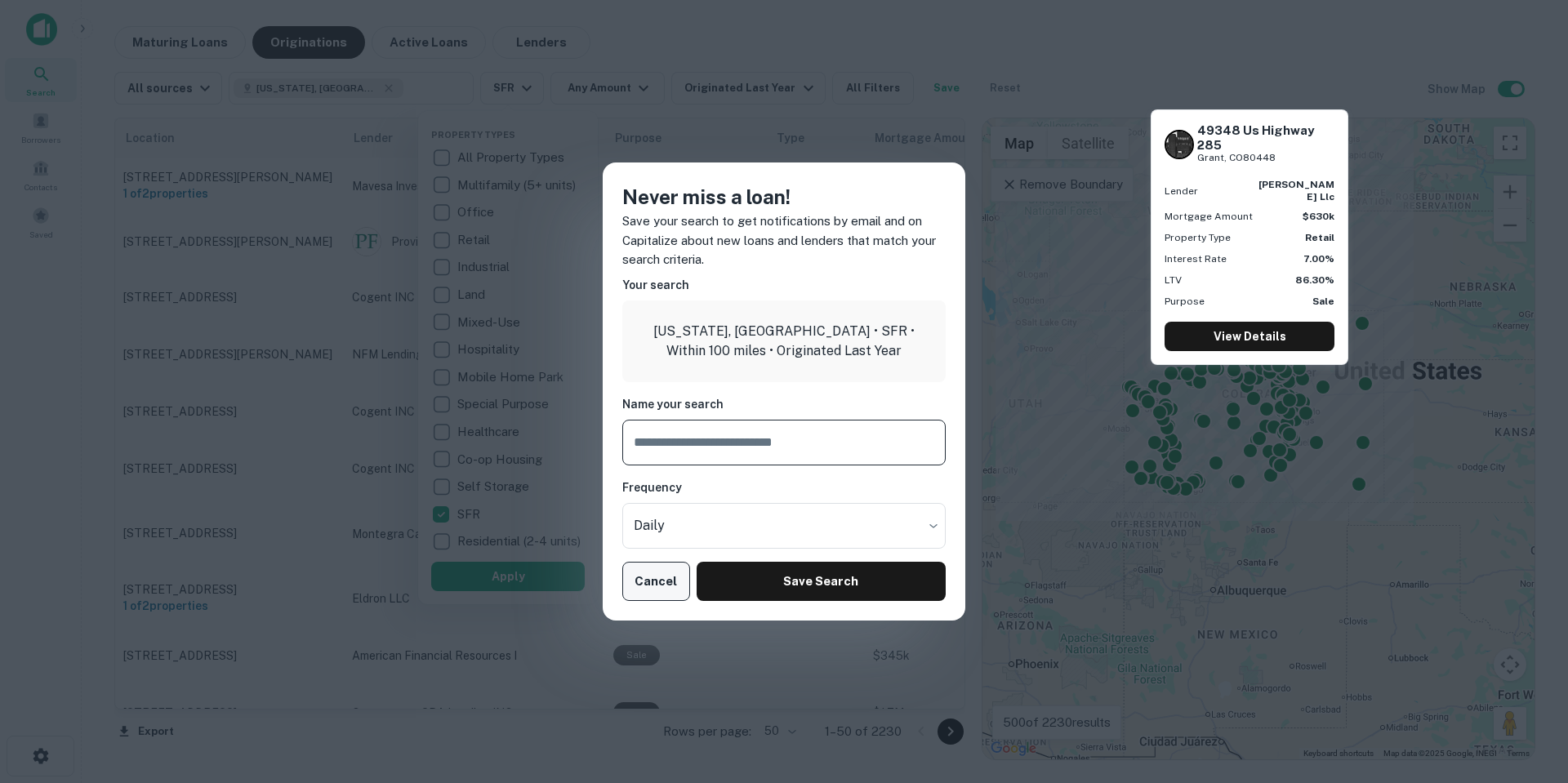
click at [671, 567] on button "Cancel" at bounding box center [656, 581] width 68 height 39
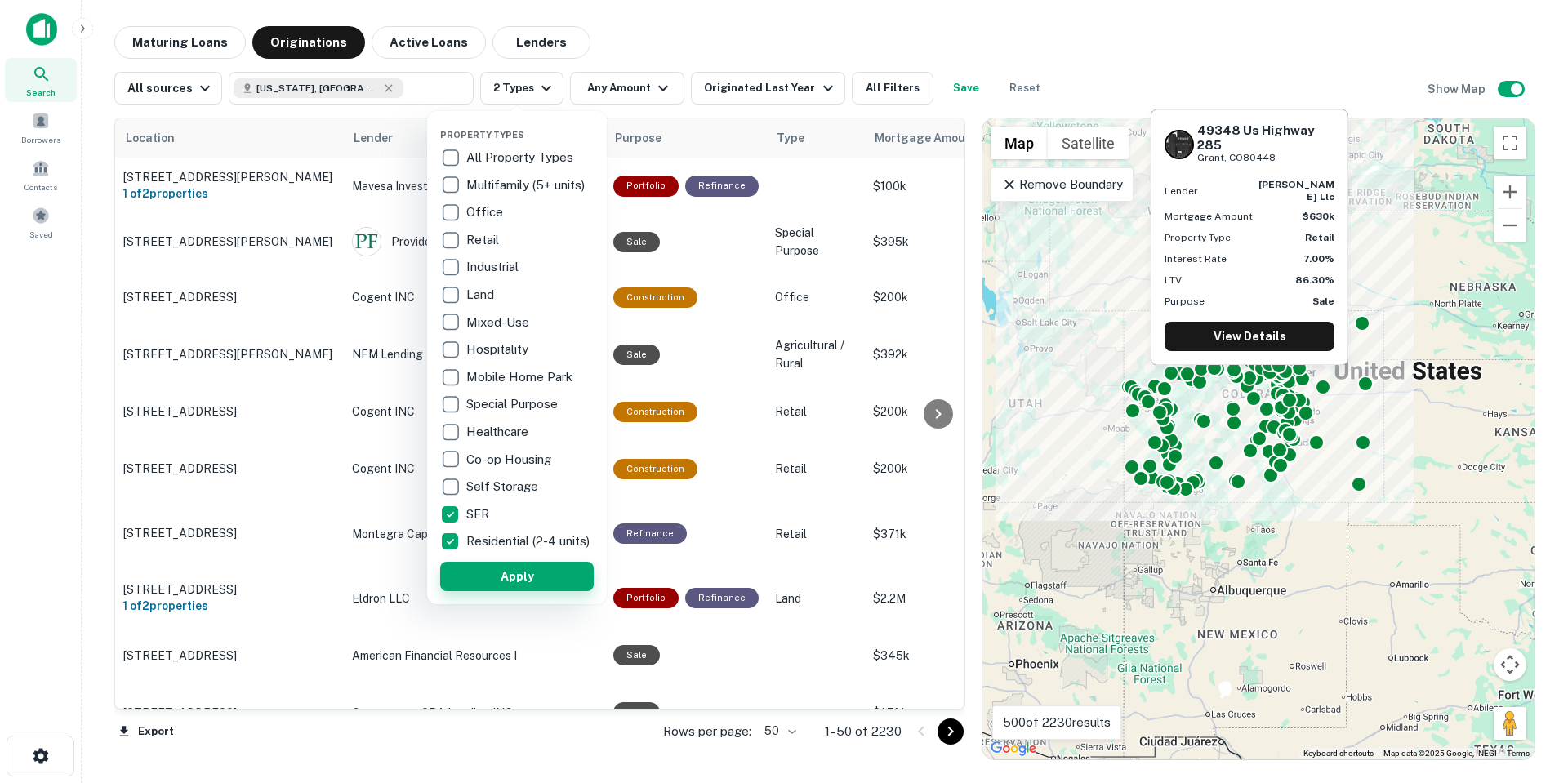
click at [501, 571] on div "Property Types All Property Types Multifamily (5+ units) Office Retail Industri…" at bounding box center [516, 358] width 153 height 467
click at [501, 577] on button "Apply" at bounding box center [516, 577] width 153 height 30
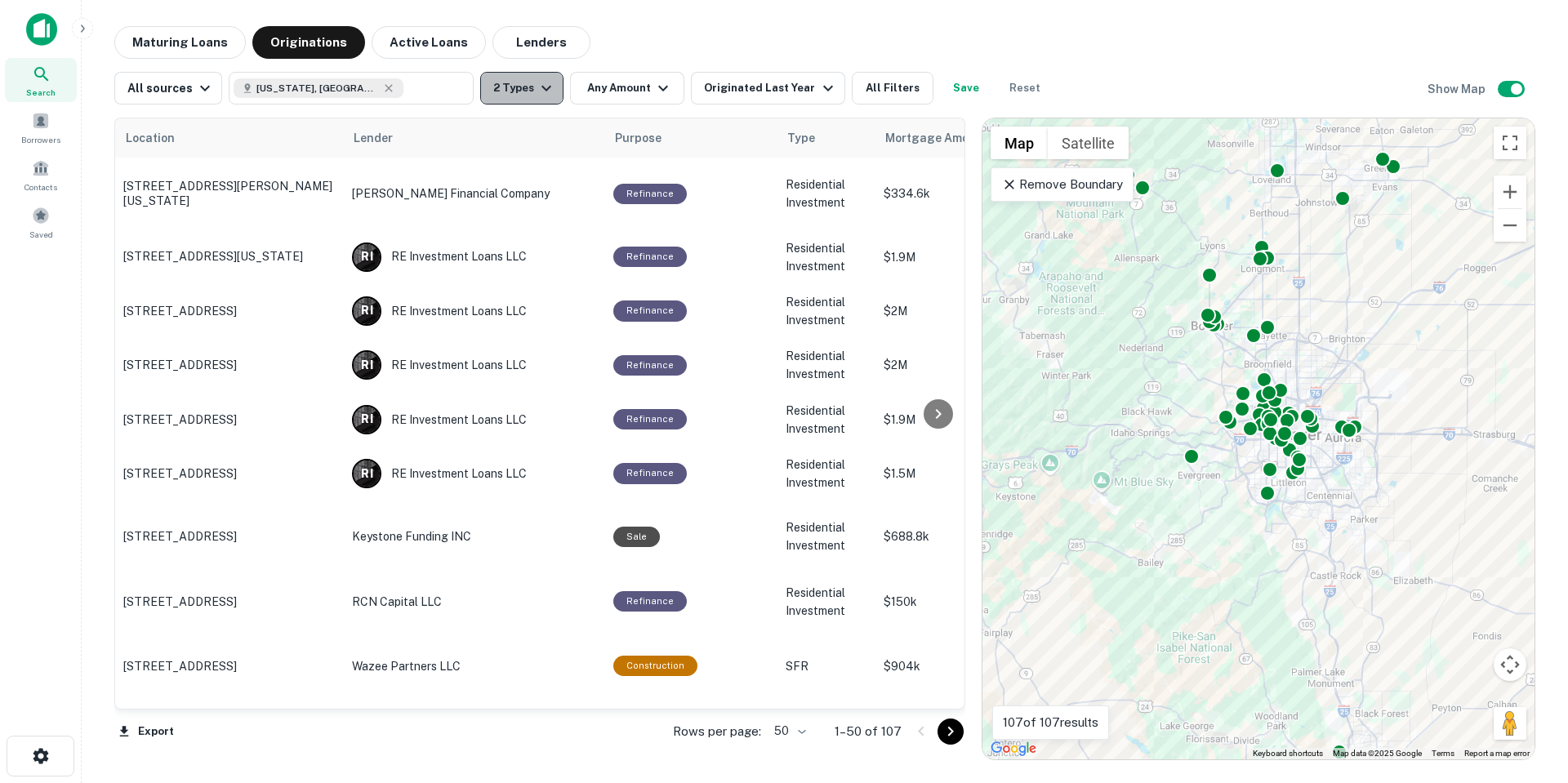
click at [537, 95] on icon "button" at bounding box center [546, 87] width 20 height 20
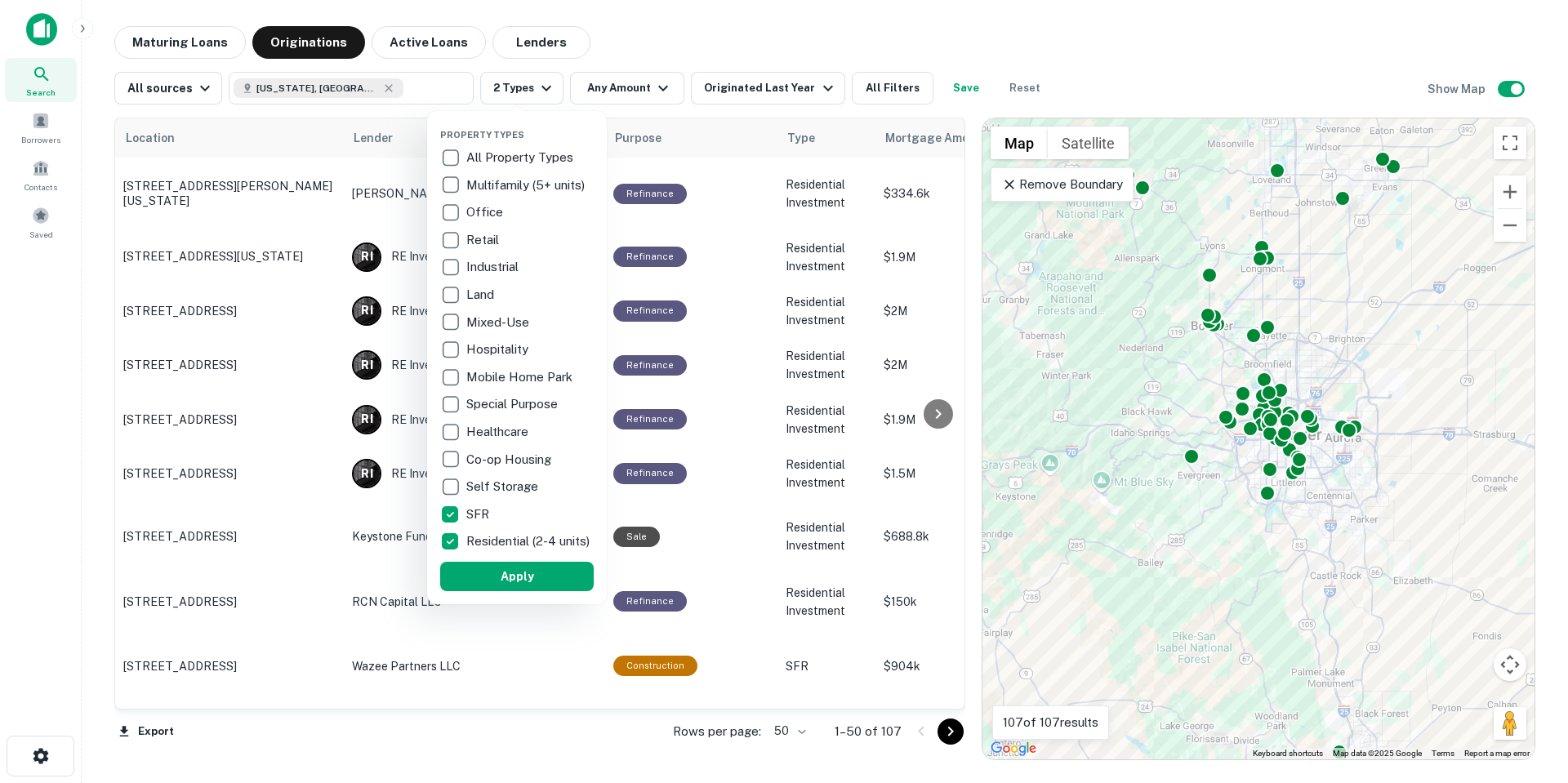
click at [97, 352] on div at bounding box center [784, 391] width 1568 height 783
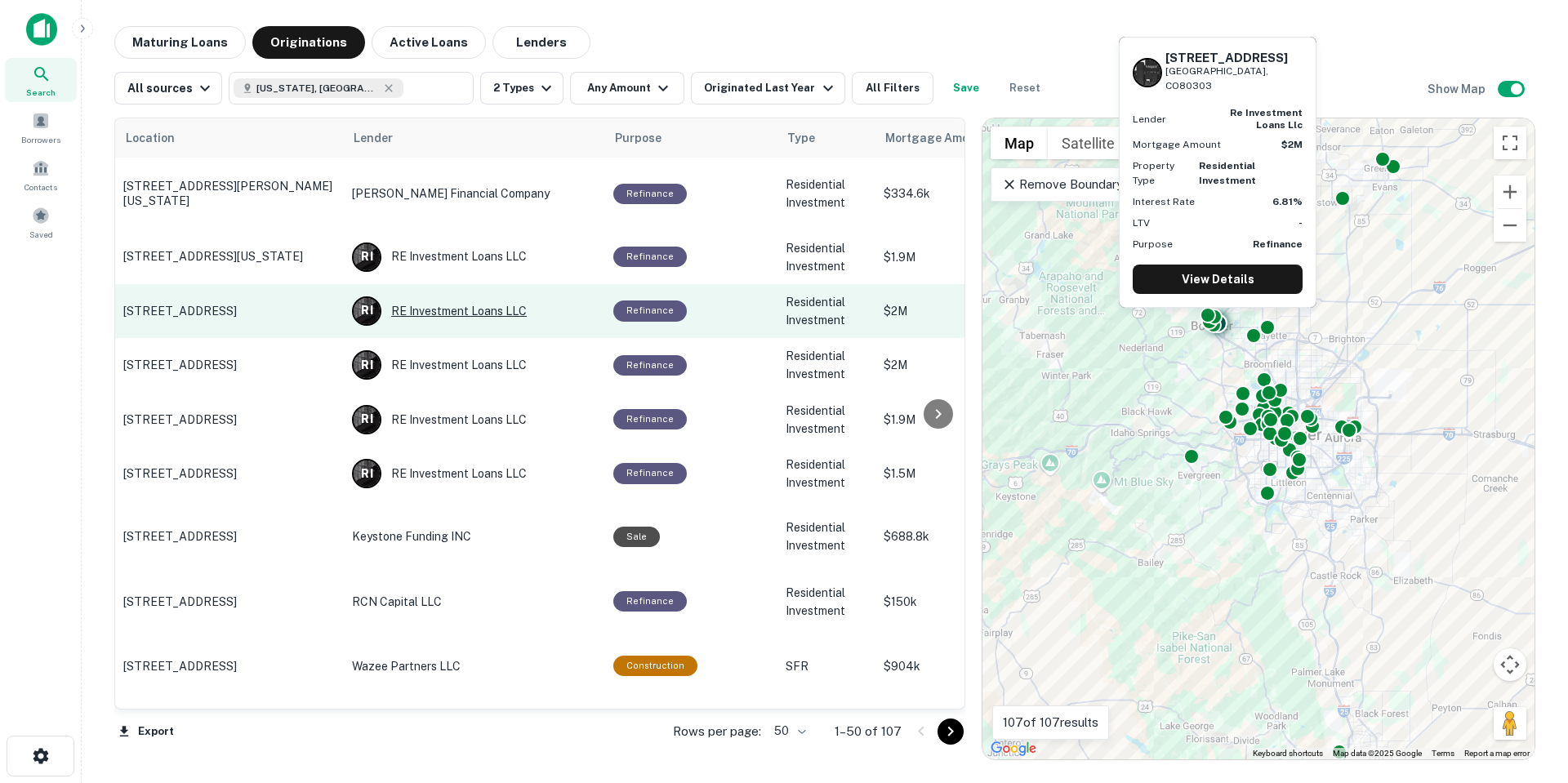
click at [470, 296] on div "R I RE Investment Loans LLC" at bounding box center [475, 311] width 245 height 30
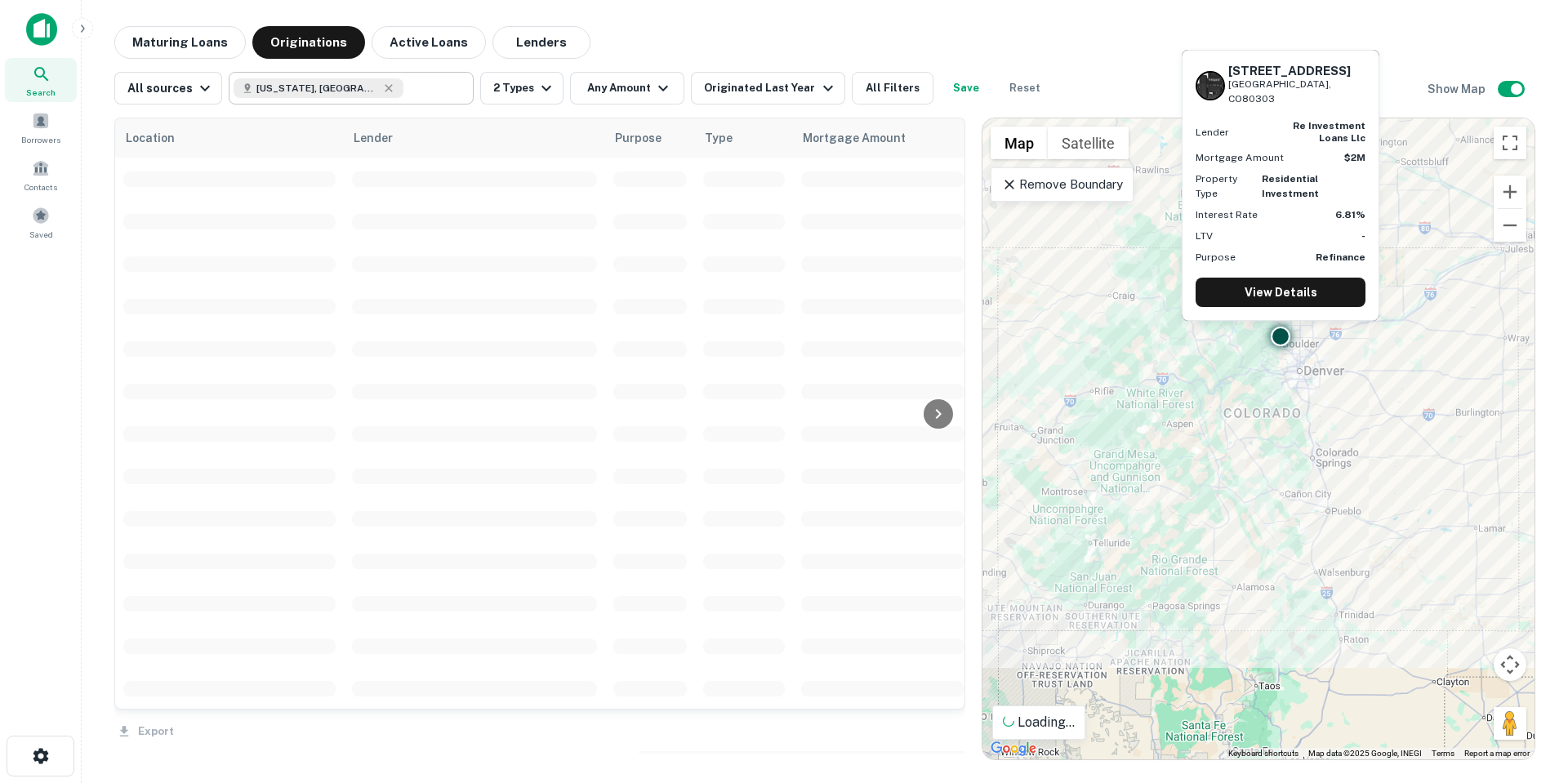
click at [219, 44] on button "Maturing Loans" at bounding box center [180, 42] width 132 height 33
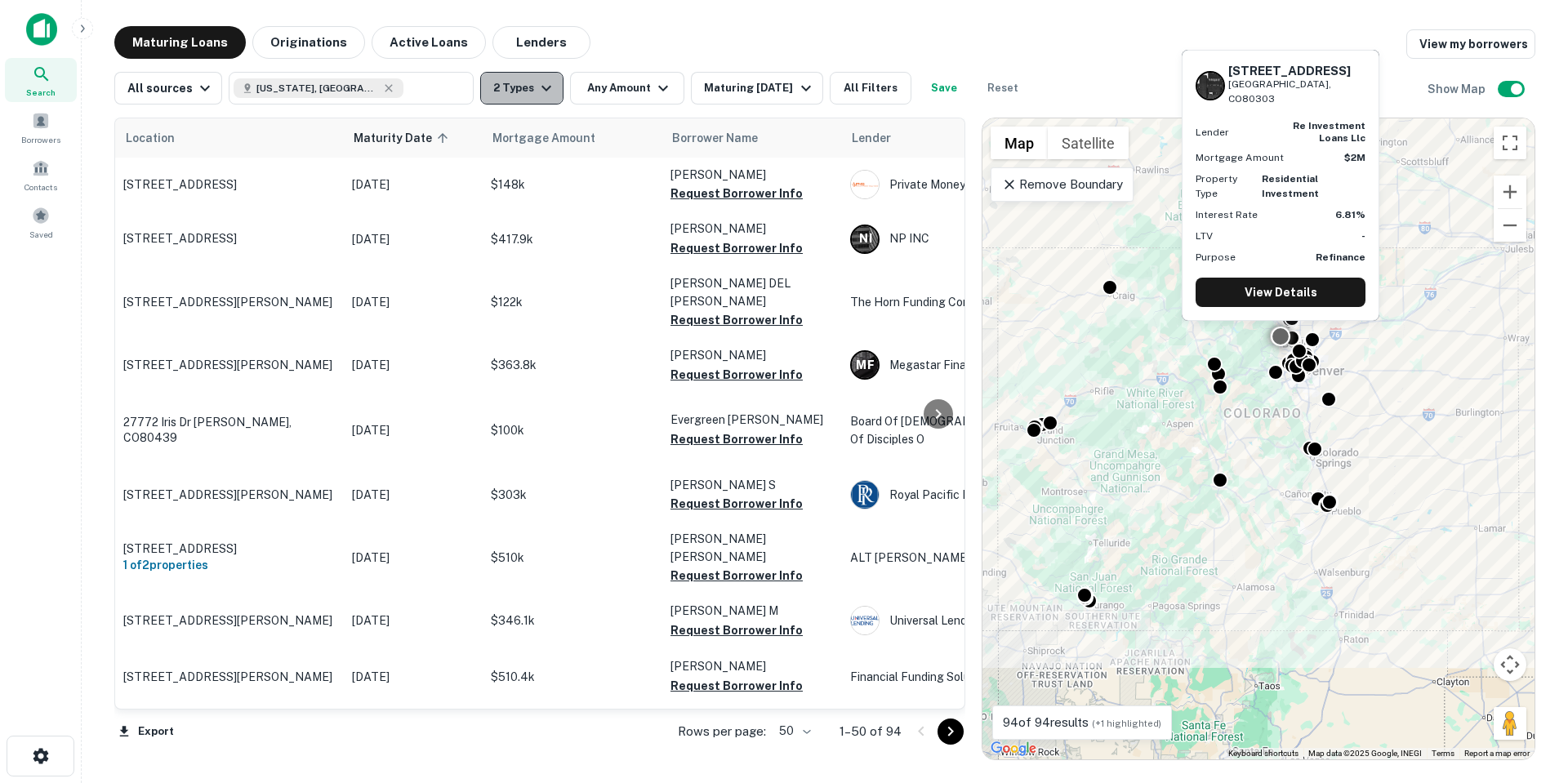
click at [529, 90] on button "2 Types" at bounding box center [522, 87] width 84 height 33
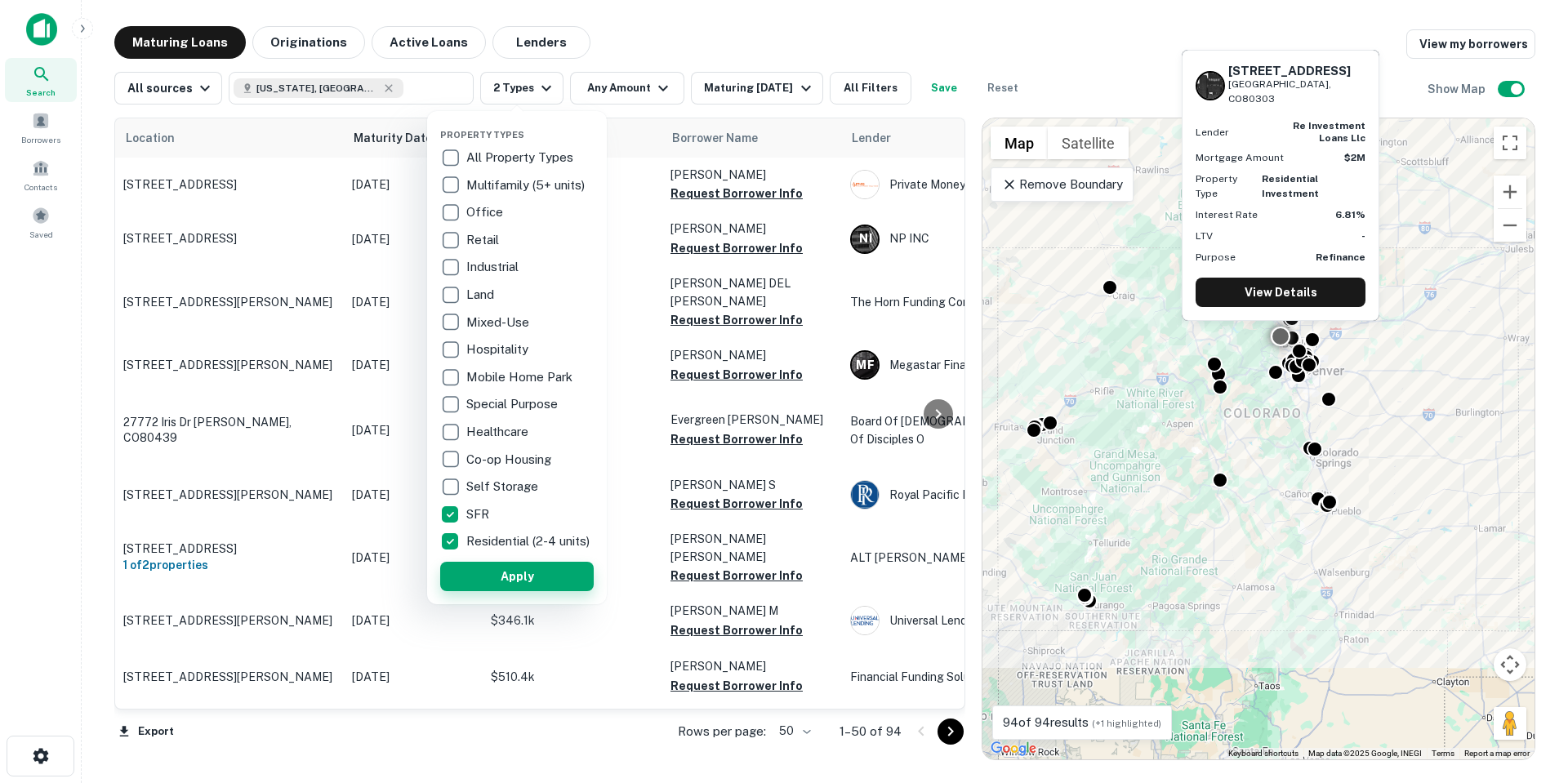
click at [536, 580] on button "Apply" at bounding box center [516, 577] width 153 height 30
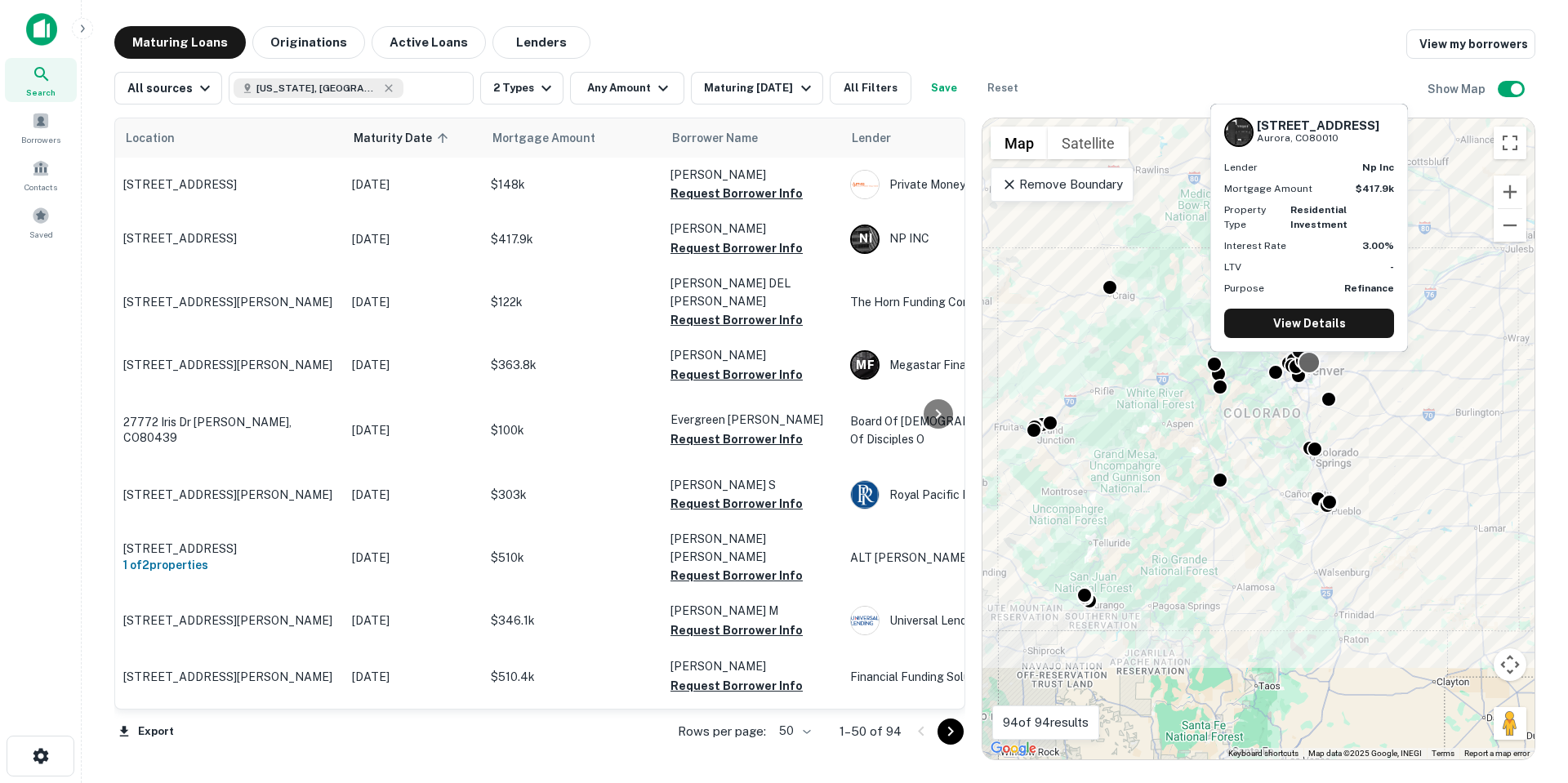
click at [1306, 366] on div at bounding box center [1309, 361] width 23 height 23
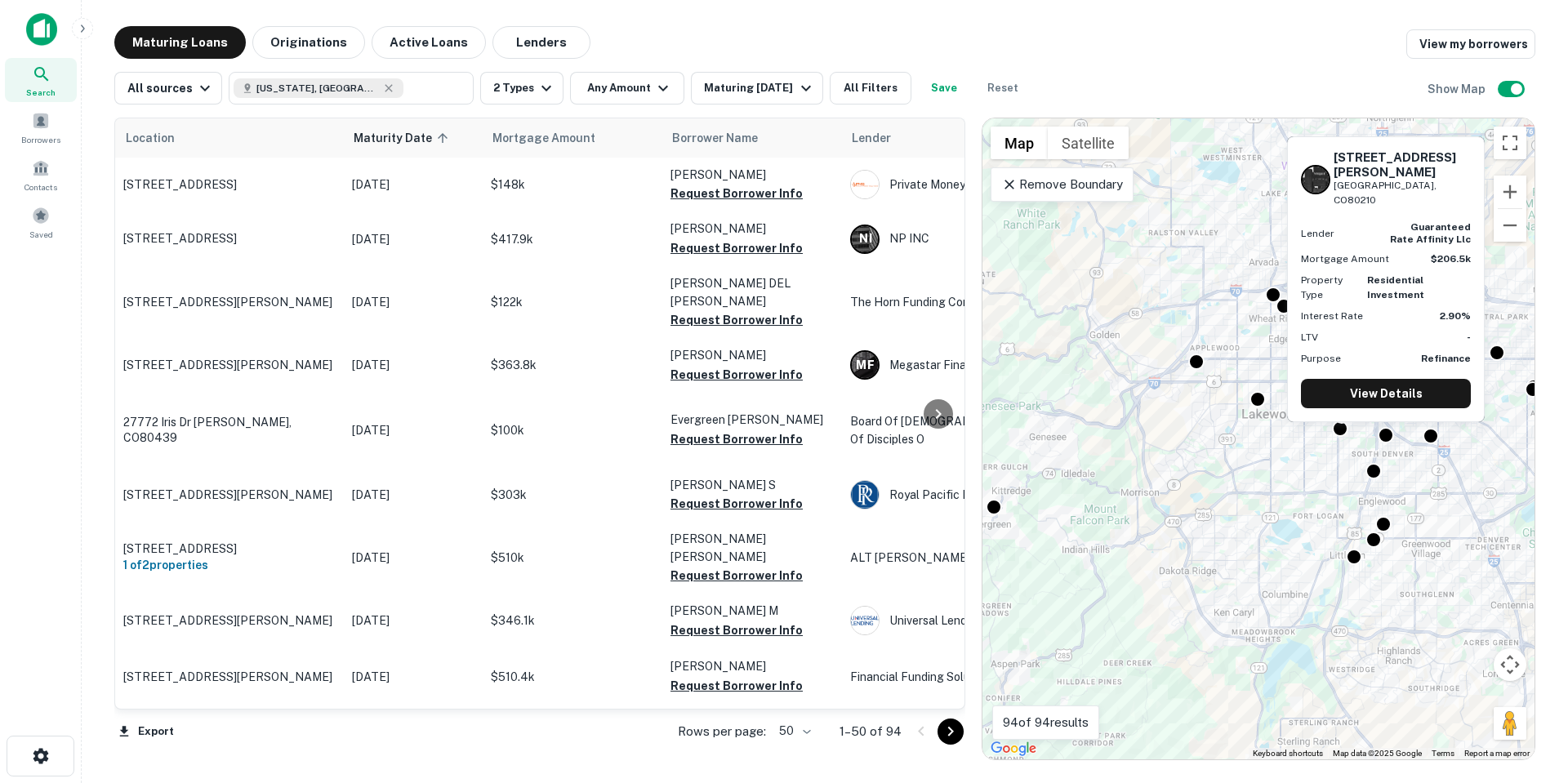
click at [1380, 430] on div "[STREET_ADDRESS][PERSON_NAME] Lender guaranteed rate affinity llc Mortgage Amou…" at bounding box center [1386, 284] width 201 height 299
click at [1390, 391] on link "View Details" at bounding box center [1385, 394] width 170 height 30
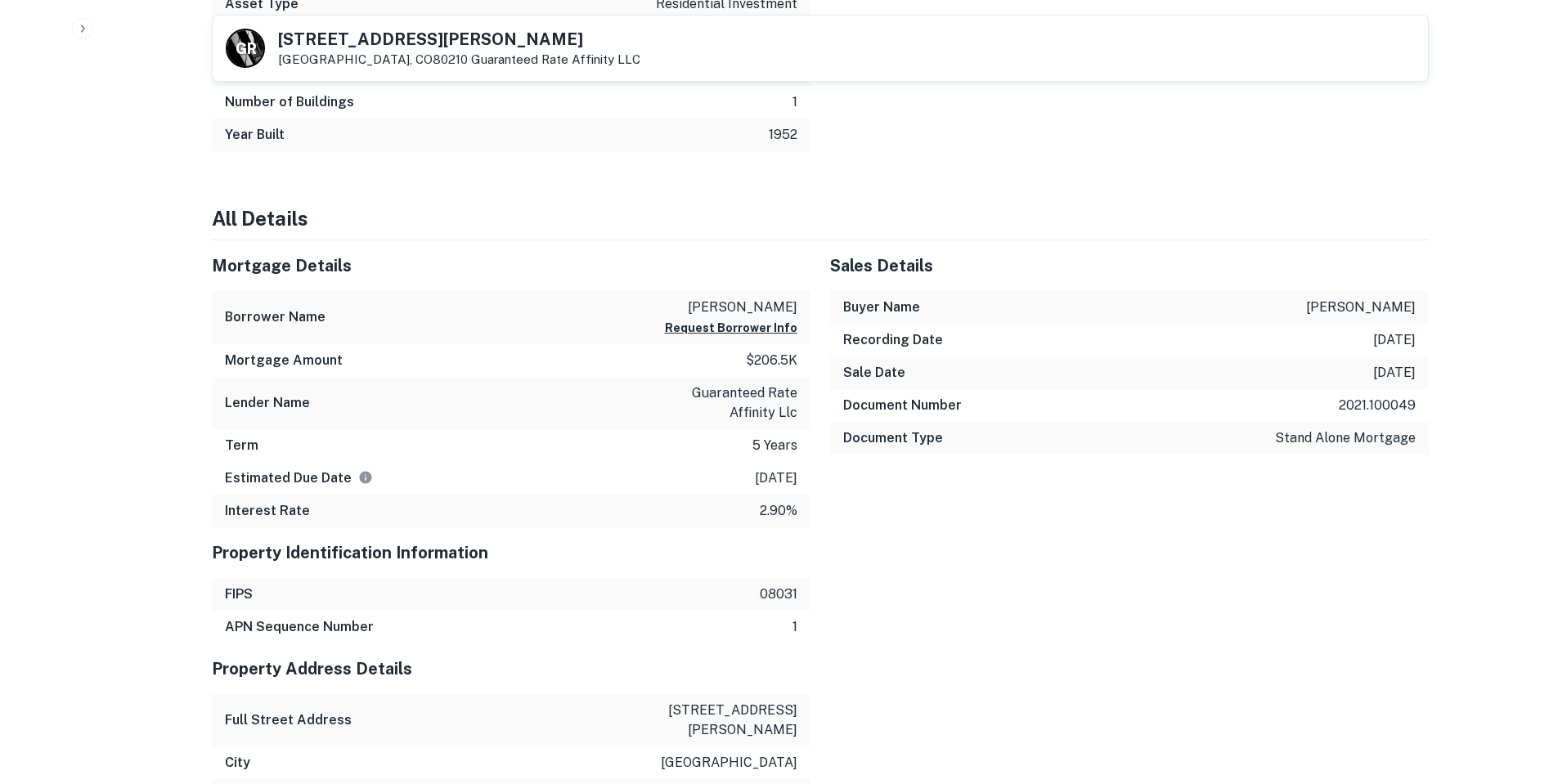
scroll to position [899, 0]
